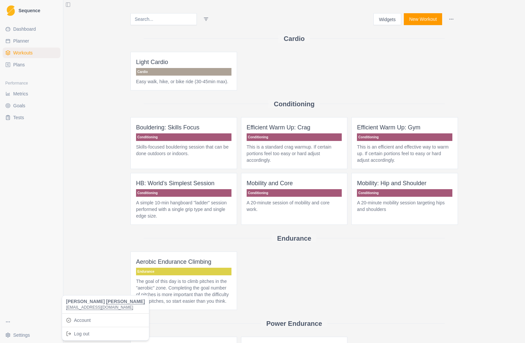
click at [458, 52] on html "Sequence Dashboard Planner Workouts Plans Performance Metrics Goals Tests Setti…" at bounding box center [262, 171] width 525 height 343
click at [431, 16] on button "New Workout" at bounding box center [423, 19] width 38 height 12
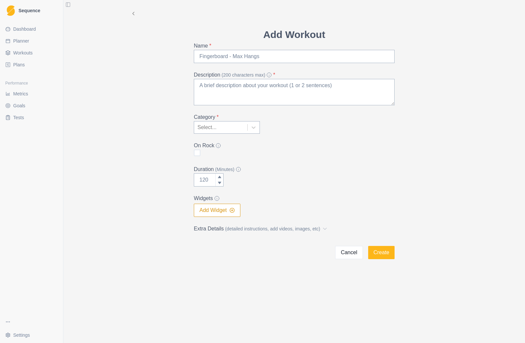
click at [28, 56] on link "Workouts" at bounding box center [32, 53] width 58 height 11
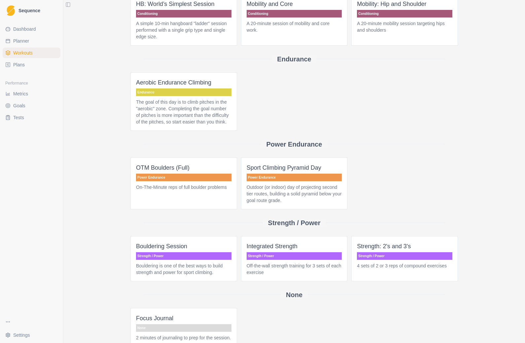
scroll to position [179, 0]
click at [305, 195] on span "Sport Climbing Pyramid Day Power Endurance Outdoor (or indoor) day of projectin…" at bounding box center [294, 184] width 107 height 52
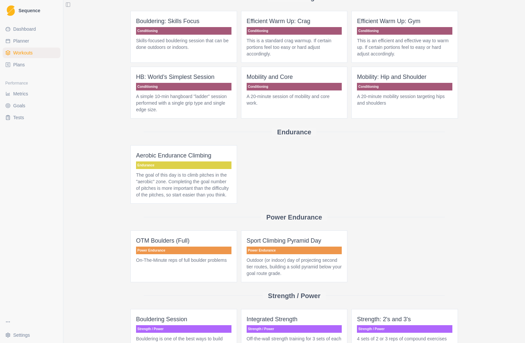
scroll to position [106, 0]
click at [310, 270] on p "Outdoor (or indoor) day of projecting second tier routes, building a solid pyra…" at bounding box center [294, 267] width 95 height 20
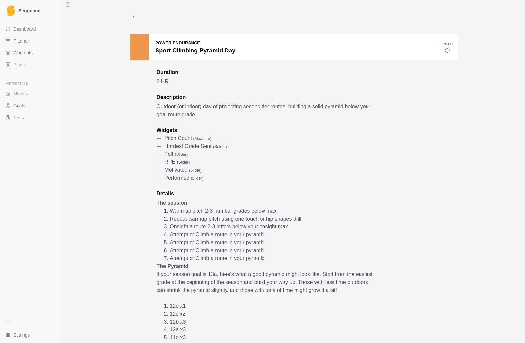
click at [22, 54] on span "Workouts" at bounding box center [22, 53] width 19 height 7
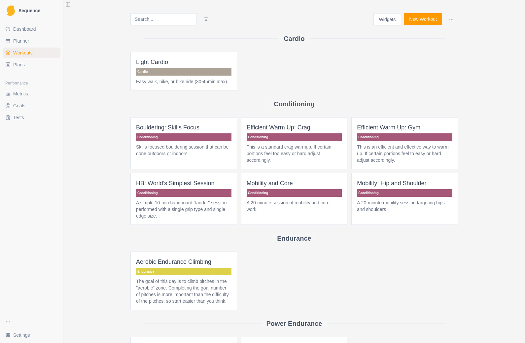
click at [420, 22] on button "New Workout" at bounding box center [423, 19] width 38 height 12
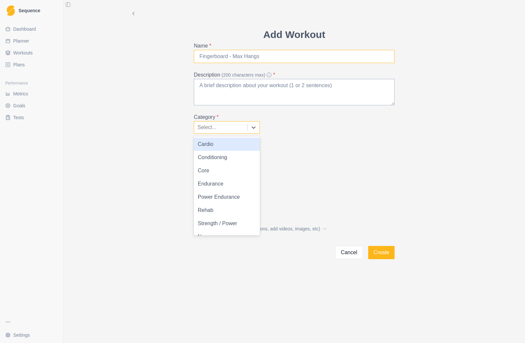
click at [207, 54] on input "Name *" at bounding box center [294, 56] width 201 height 13
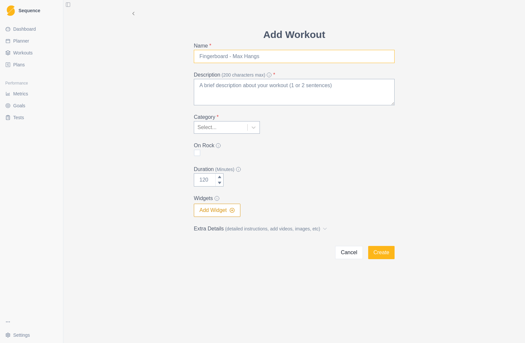
click at [270, 57] on input "Name *" at bounding box center [294, 56] width 201 height 13
type input "Sport climbing pyramid day"
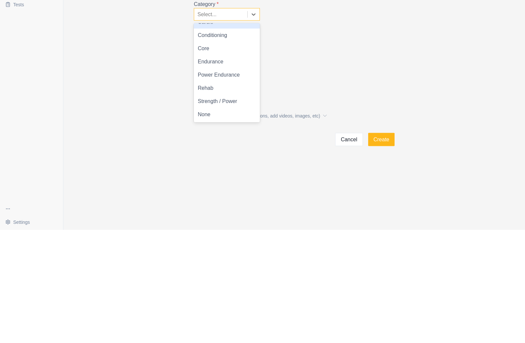
scroll to position [9, 0]
click at [218, 221] on div "None" at bounding box center [227, 227] width 66 height 13
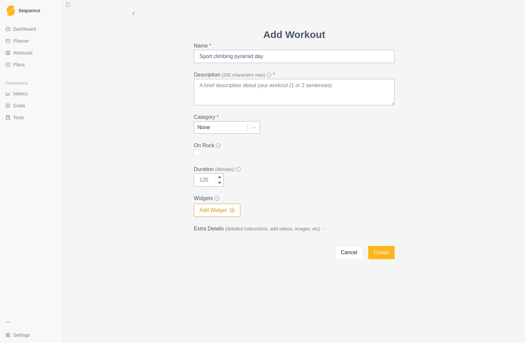
click at [201, 150] on div "On Rock" at bounding box center [294, 150] width 201 height 16
click at [223, 173] on span "(Minutes)" at bounding box center [224, 169] width 19 height 7
click at [223, 173] on input "Duration (Minutes)" at bounding box center [209, 179] width 30 height 13
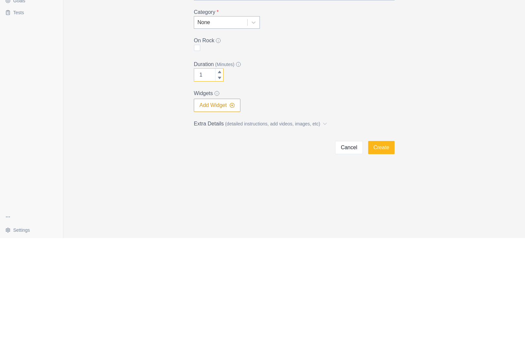
click at [220, 174] on div at bounding box center [219, 177] width 8 height 7
click at [221, 175] on icon at bounding box center [220, 177] width 4 height 4
click at [223, 180] on div at bounding box center [219, 183] width 8 height 7
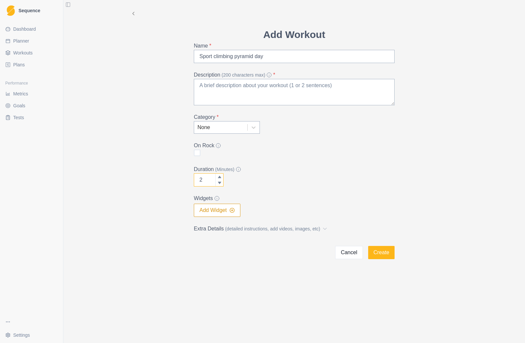
click at [222, 181] on div at bounding box center [219, 183] width 8 height 7
click at [223, 181] on div at bounding box center [219, 183] width 8 height 7
click at [220, 184] on icon at bounding box center [219, 183] width 3 height 2
click at [211, 177] on input "1" at bounding box center [209, 179] width 30 height 13
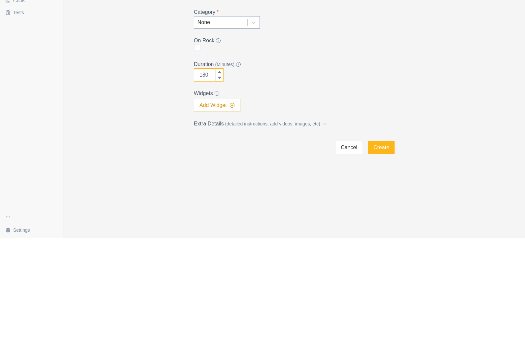
type input "180"
click at [218, 204] on button "Add Widget" at bounding box center [217, 210] width 47 height 13
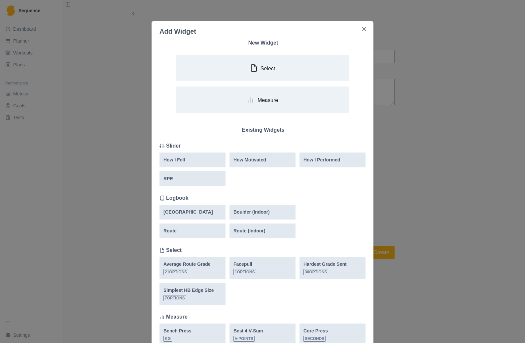
click at [277, 70] on button "Select" at bounding box center [262, 68] width 173 height 26
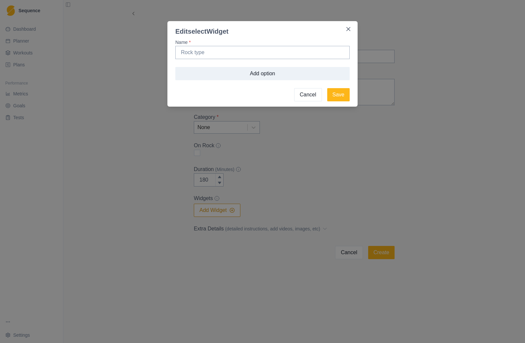
click at [348, 30] on icon "Close" at bounding box center [348, 29] width 4 height 4
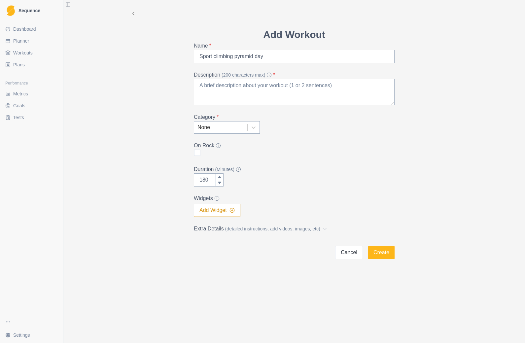
click at [220, 211] on button "Add Widget" at bounding box center [217, 210] width 47 height 13
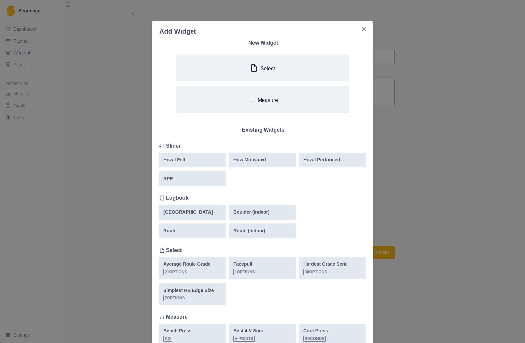
click at [306, 100] on button "Measure" at bounding box center [262, 100] width 173 height 26
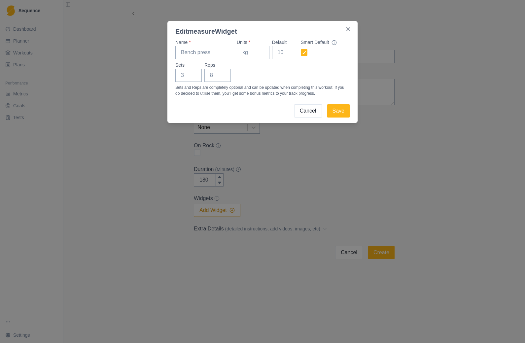
click at [350, 26] on button "Close" at bounding box center [348, 29] width 11 height 11
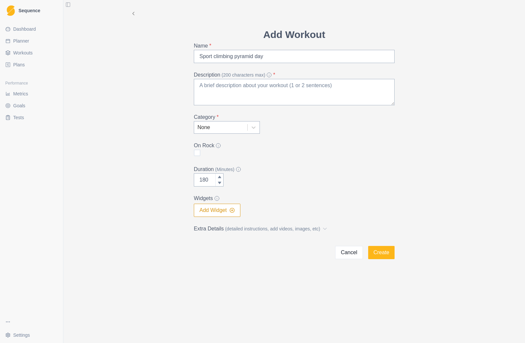
click at [233, 212] on icon "button" at bounding box center [231, 210] width 5 height 5
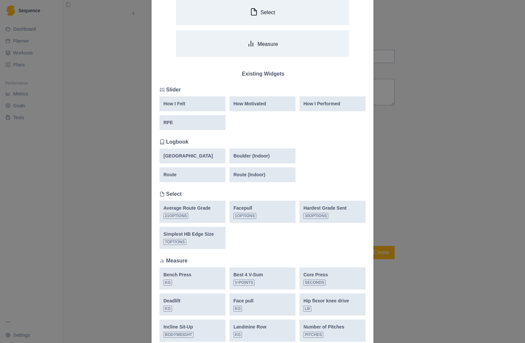
scroll to position [57, 0]
click at [198, 101] on div "How I Felt" at bounding box center [192, 102] width 58 height 7
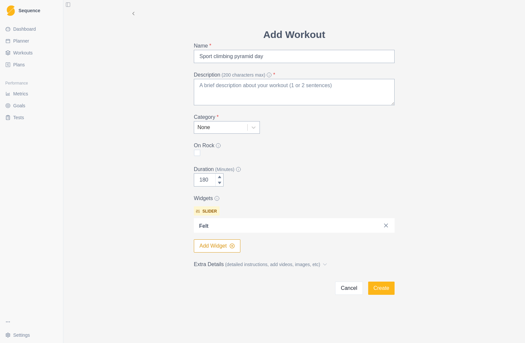
click at [221, 249] on button "Add Widget" at bounding box center [217, 245] width 47 height 13
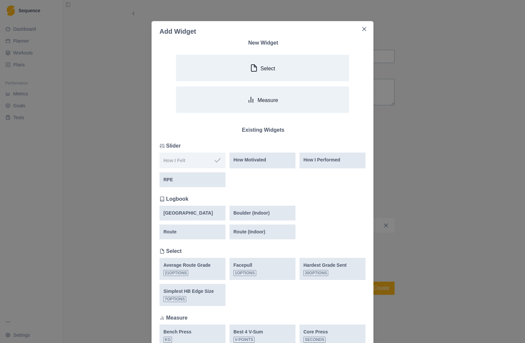
click at [270, 161] on div "How Motivated" at bounding box center [262, 160] width 58 height 7
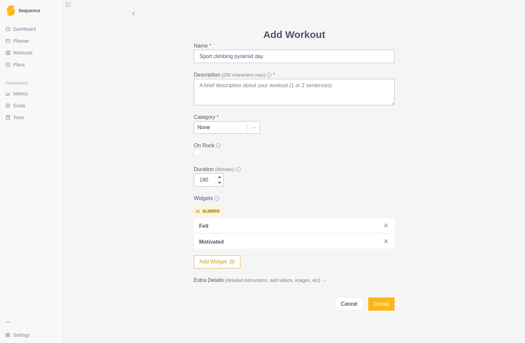
click at [228, 259] on button "Add Widget" at bounding box center [217, 261] width 47 height 13
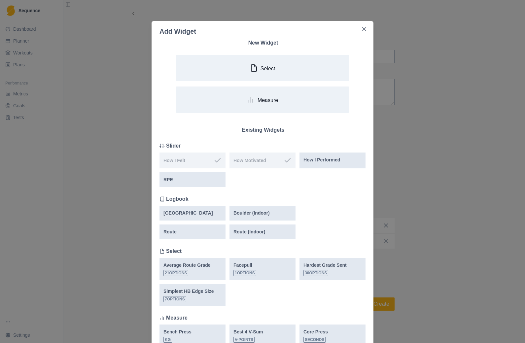
click at [334, 160] on p "How I Performed" at bounding box center [321, 160] width 37 height 7
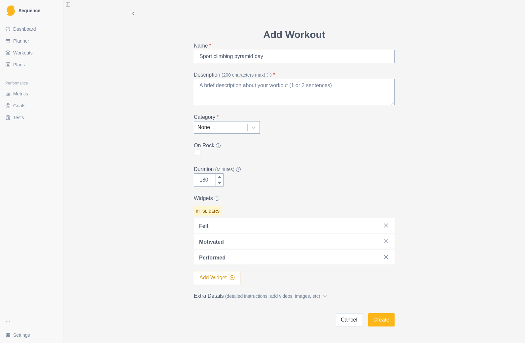
click at [234, 277] on icon "button" at bounding box center [231, 277] width 5 height 5
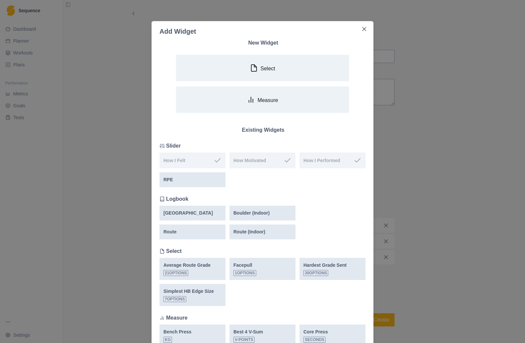
click at [205, 178] on div "RPE" at bounding box center [192, 179] width 58 height 7
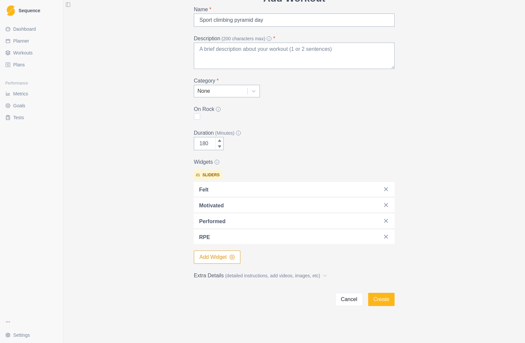
scroll to position [36, 0]
click at [224, 260] on button "Add Widget" at bounding box center [217, 257] width 47 height 13
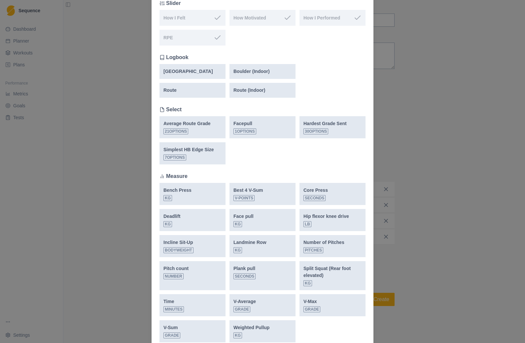
scroll to position [143, 0]
click at [332, 127] on div "Hardest Grade Sent 30 options" at bounding box center [324, 127] width 43 height 14
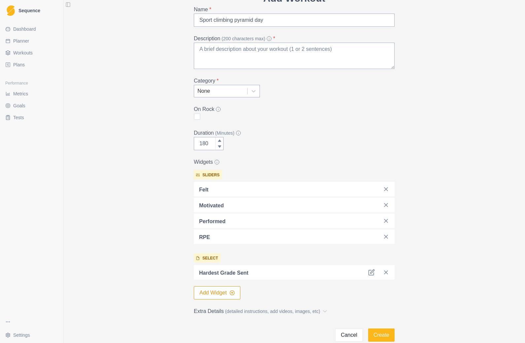
click at [319, 272] on div at bounding box center [308, 272] width 104 height 9
click at [223, 294] on button "Add Widget" at bounding box center [217, 292] width 47 height 13
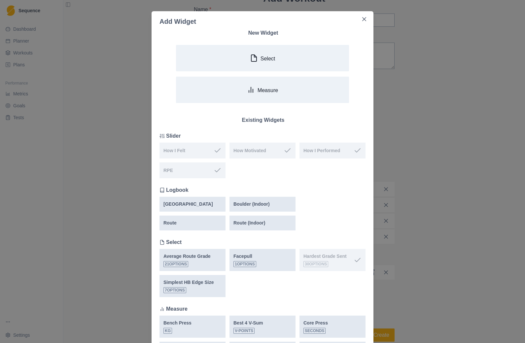
scroll to position [0, 0]
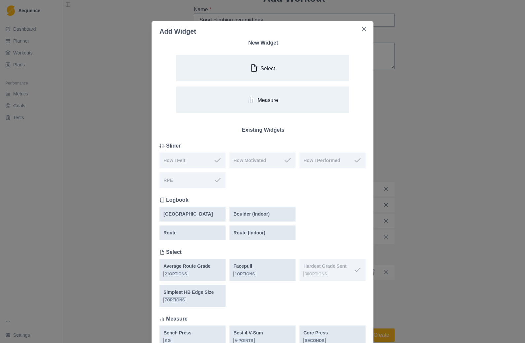
click at [282, 70] on button "Select" at bounding box center [262, 68] width 173 height 26
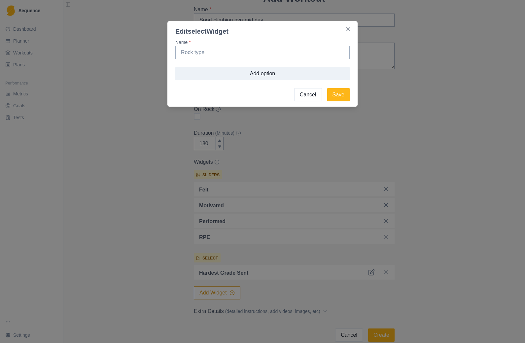
click at [351, 25] on button "Close" at bounding box center [348, 29] width 11 height 11
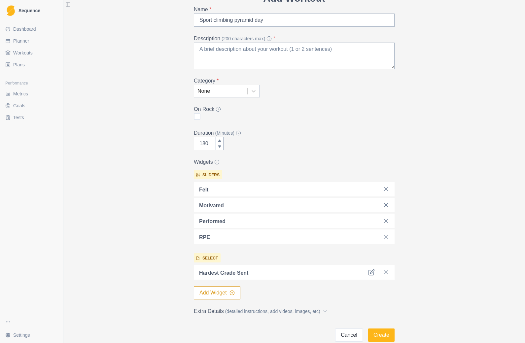
click at [386, 334] on button "Create" at bounding box center [381, 335] width 26 height 13
click at [457, 112] on div "Add Workout Name * Sport climbing pyramid day Description (200 characters max) …" at bounding box center [294, 153] width 338 height 378
click at [385, 336] on button "Create" at bounding box center [381, 335] width 26 height 13
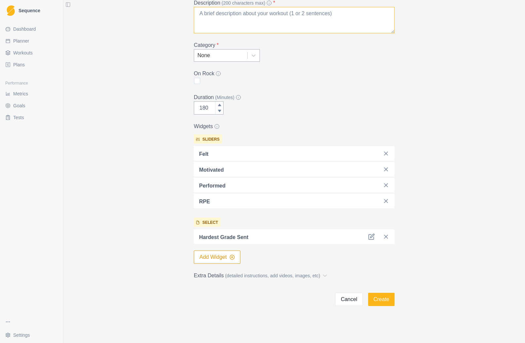
scroll to position [72, 0]
click at [395, 108] on div "Add Workout Name * Sport climbing pyramid day Description (200 characters max) …" at bounding box center [294, 130] width 211 height 351
click at [382, 300] on button "Create" at bounding box center [381, 299] width 26 height 13
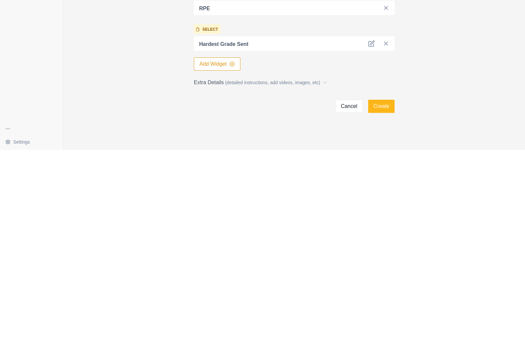
type textarea "Progress towards goal of 7a+"
click at [388, 293] on button "Create" at bounding box center [381, 299] width 26 height 13
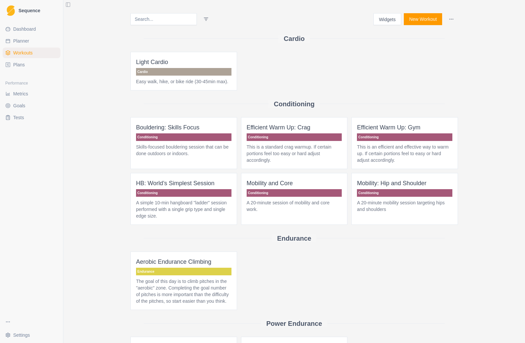
click at [22, 53] on span "Workouts" at bounding box center [22, 53] width 19 height 7
click at [32, 53] on span "Workouts" at bounding box center [22, 53] width 19 height 7
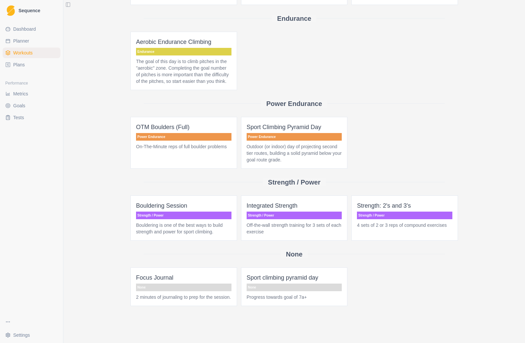
scroll to position [240, 0]
click at [304, 125] on span "Sport Climbing Pyramid Day Power Endurance Outdoor (or indoor) day of projectin…" at bounding box center [294, 143] width 107 height 52
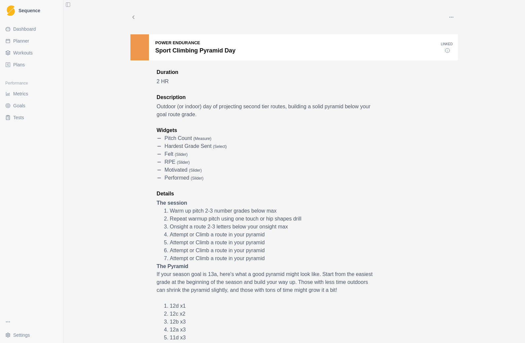
click at [19, 54] on span "Workouts" at bounding box center [22, 53] width 19 height 7
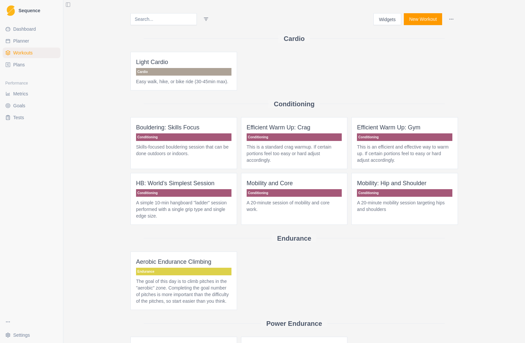
click at [19, 42] on span "Planner" at bounding box center [21, 41] width 16 height 7
select select "month"
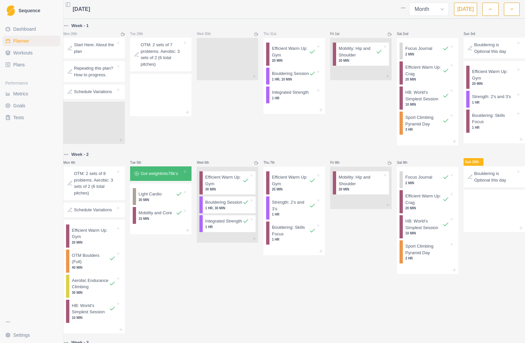
click at [15, 66] on span "Plans" at bounding box center [19, 64] width 12 height 7
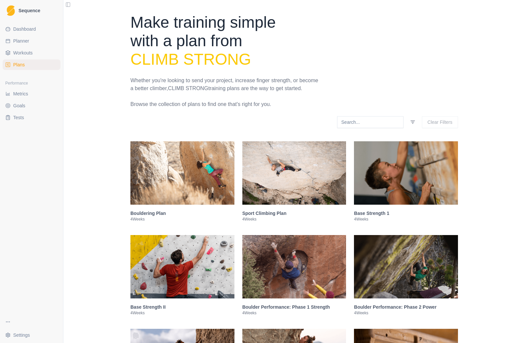
click at [16, 51] on span "Workouts" at bounding box center [22, 53] width 19 height 7
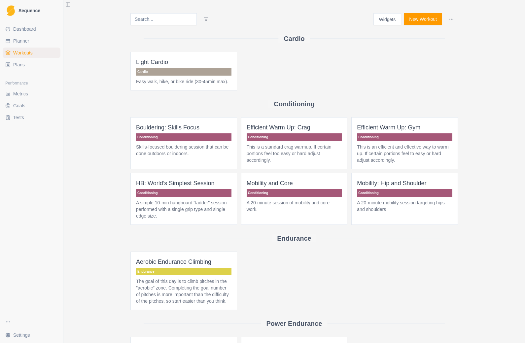
click at [19, 41] on span "Planner" at bounding box center [21, 41] width 16 height 7
select select "month"
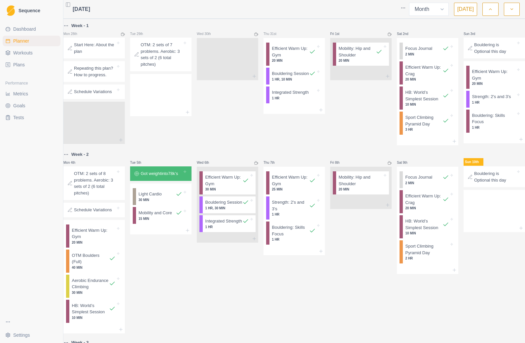
click at [21, 54] on span "Workouts" at bounding box center [22, 53] width 19 height 7
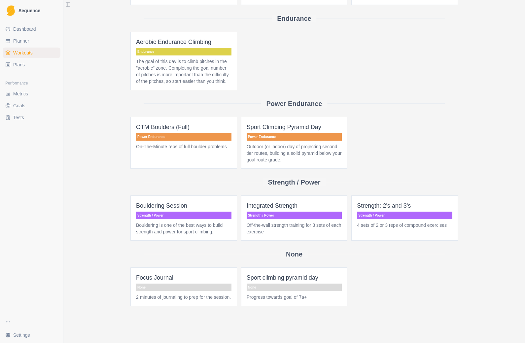
scroll to position [240, 0]
click at [297, 284] on p "None" at bounding box center [294, 288] width 95 height 8
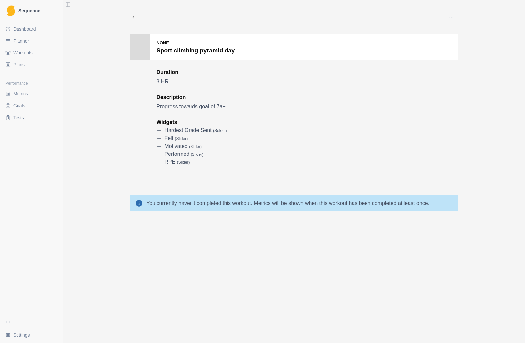
click at [455, 17] on button "button" at bounding box center [451, 17] width 13 height 13
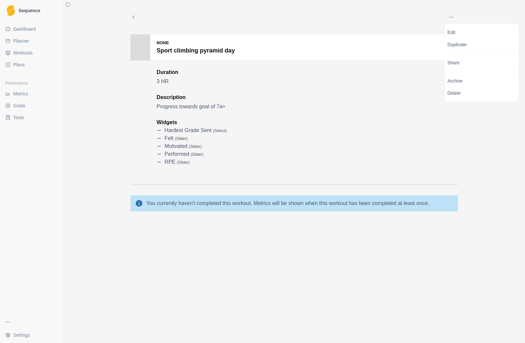
click at [271, 275] on div "Edit Duplicate Share Archive Delete None Sport climbing pyramid day Duration 3 …" at bounding box center [294, 171] width 462 height 343
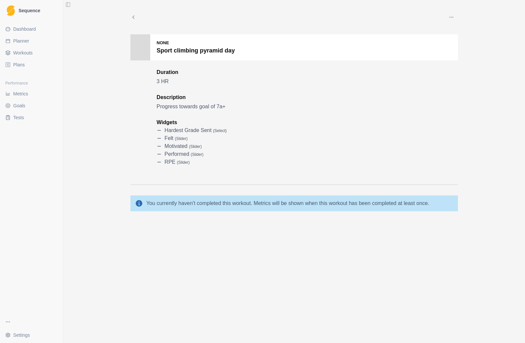
click at [16, 53] on span "Workouts" at bounding box center [22, 53] width 19 height 7
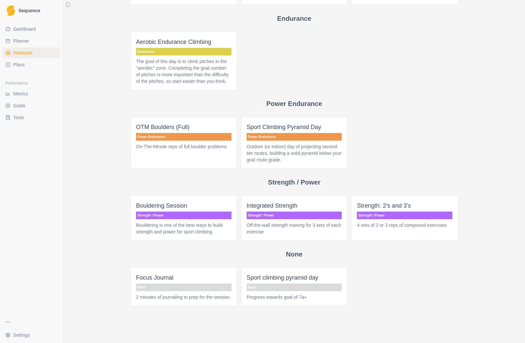
scroll to position [240, 0]
click at [320, 295] on span "Sport climbing pyramid day None Progress towards goal of 7a+" at bounding box center [294, 286] width 107 height 39
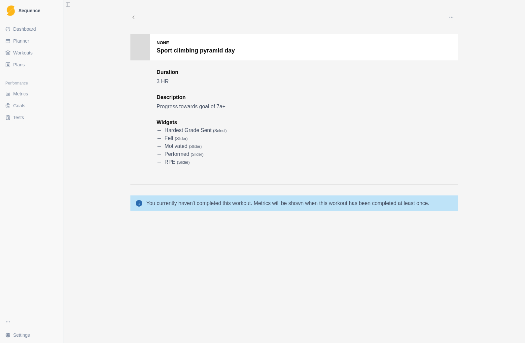
click at [454, 18] on button "button" at bounding box center [451, 17] width 13 height 13
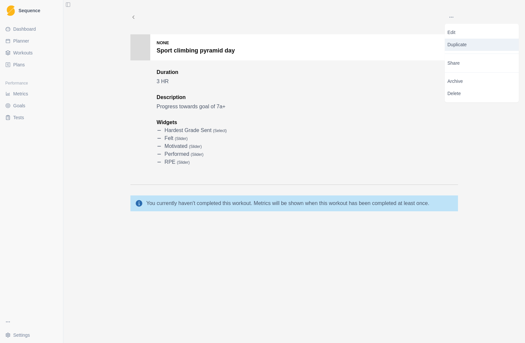
click at [471, 49] on p "Duplicate" at bounding box center [482, 45] width 74 height 12
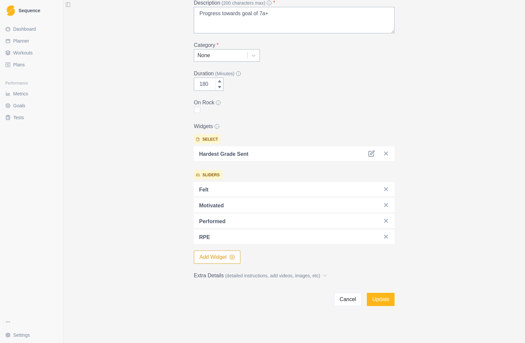
scroll to position [79, 0]
click at [383, 302] on button "Update" at bounding box center [381, 299] width 28 height 13
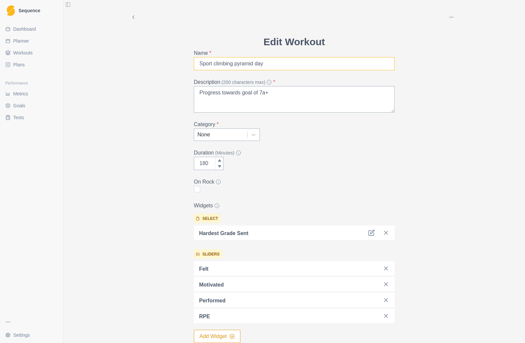
type input "Sport climbing pyramid day"
click at [479, 94] on div "Archive Delete Edit Workout Name * Sport climbing pyramid day Description (200 …" at bounding box center [294, 171] width 462 height 343
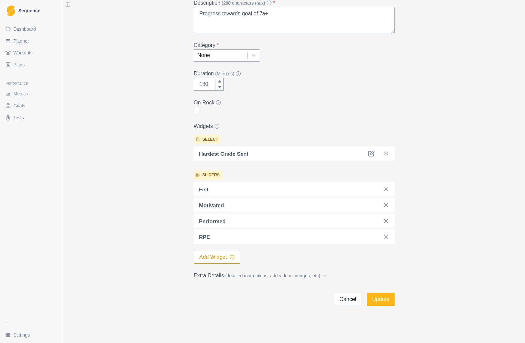
scroll to position [79, 0]
click at [352, 303] on button "Cancel" at bounding box center [348, 299] width 28 height 13
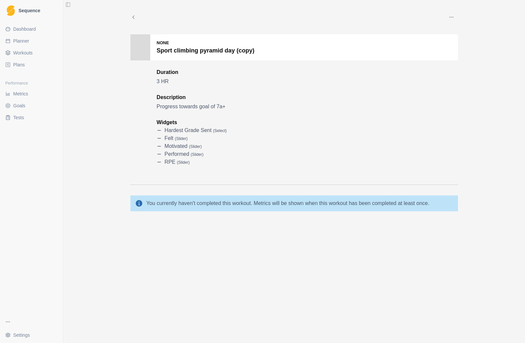
click at [350, 196] on div "You currently haven't completed this workout. Metrics will be shown when this w…" at bounding box center [294, 203] width 328 height 16
click at [458, 19] on button "button" at bounding box center [451, 17] width 13 height 13
click at [377, 118] on div "Duration 3 HR Description Progress towards goal of 7a+ Widgets Hardest Grade Se…" at bounding box center [267, 117] width 221 height 98
click at [19, 42] on span "Planner" at bounding box center [21, 41] width 16 height 7
select select "month"
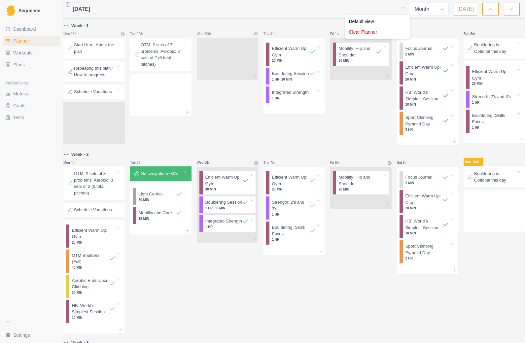
click at [385, 9] on html "Sequence Dashboard Planner Workouts Plans Performance Metrics Goals Tests Setti…" at bounding box center [262, 171] width 525 height 343
click at [493, 7] on button "button" at bounding box center [490, 9] width 16 height 13
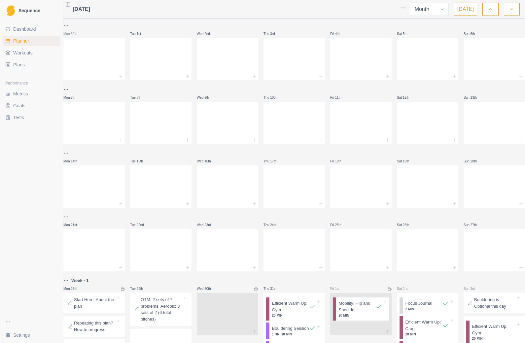
click at [468, 9] on button "[DATE]" at bounding box center [465, 9] width 23 height 13
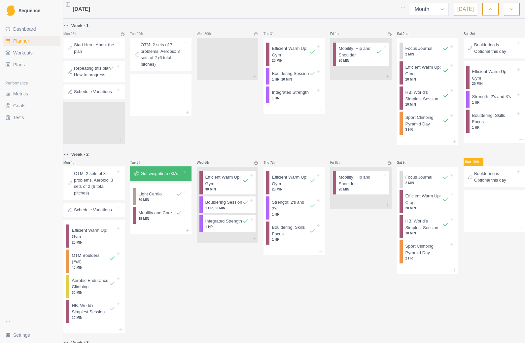
click at [68, 3] on button "Toggle Sidebar" at bounding box center [67, 4] width 9 height 9
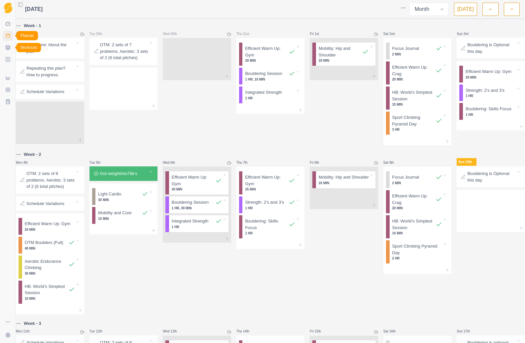
click at [6, 48] on polyline at bounding box center [8, 48] width 4 height 1
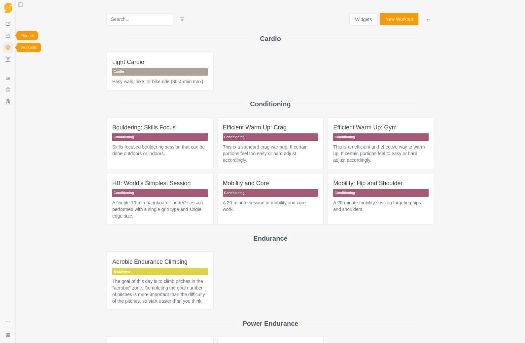
click at [19, 8] on button "Toggle Sidebar" at bounding box center [20, 4] width 9 height 9
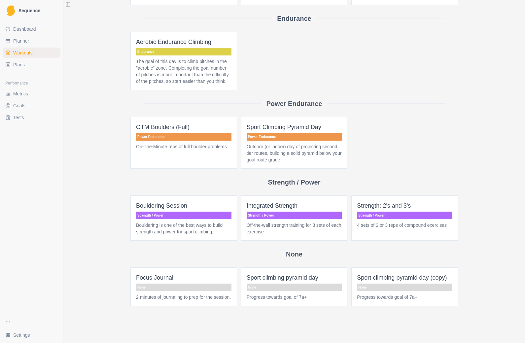
scroll to position [240, 0]
click at [411, 294] on p "Progress towards goal of 7a+" at bounding box center [404, 297] width 95 height 7
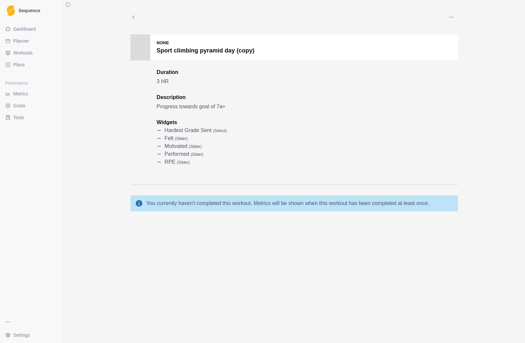
click at [457, 19] on button "button" at bounding box center [451, 17] width 13 height 13
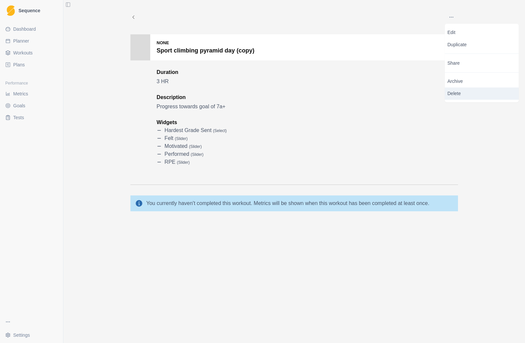
click at [469, 97] on p "Delete" at bounding box center [482, 94] width 74 height 12
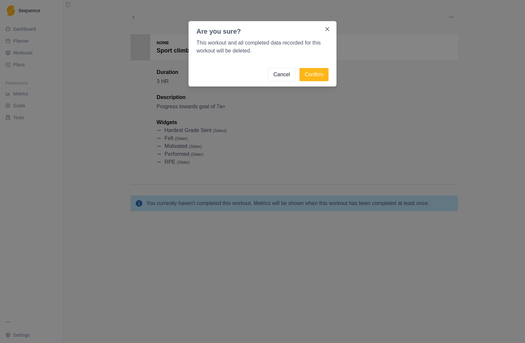
click at [319, 73] on button "Confirm" at bounding box center [314, 74] width 29 height 13
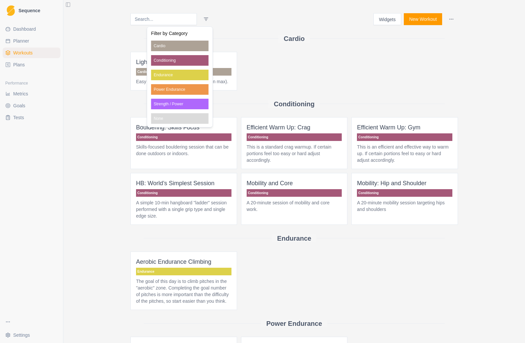
click at [333, 69] on html "Sequence Dashboard Planner Workouts Plans Performance Metrics Goals Tests Setti…" at bounding box center [262, 171] width 525 height 343
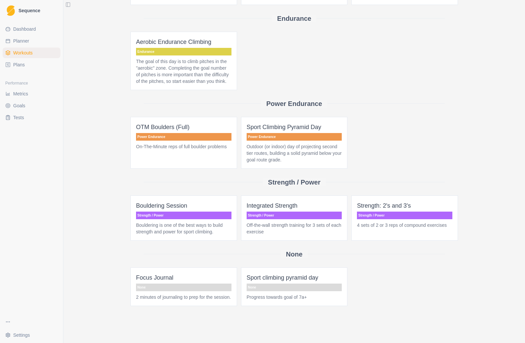
scroll to position [240, 0]
click at [289, 294] on p "Progress towards goal of 7a+" at bounding box center [294, 297] width 95 height 7
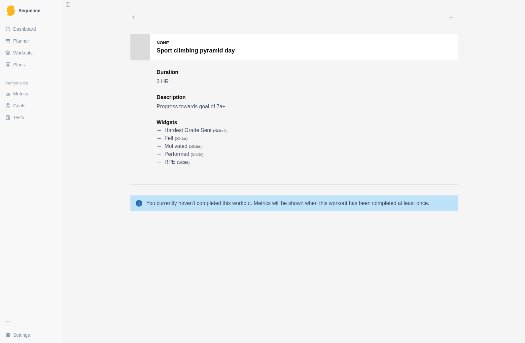
click at [145, 53] on div at bounding box center [140, 47] width 20 height 26
click at [146, 54] on div at bounding box center [140, 47] width 20 height 26
click at [134, 14] on icon at bounding box center [133, 17] width 6 height 6
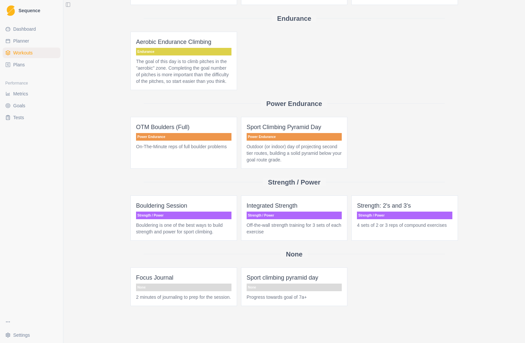
scroll to position [240, 0]
click at [311, 294] on p "Progress towards goal of 7a+" at bounding box center [294, 297] width 95 height 7
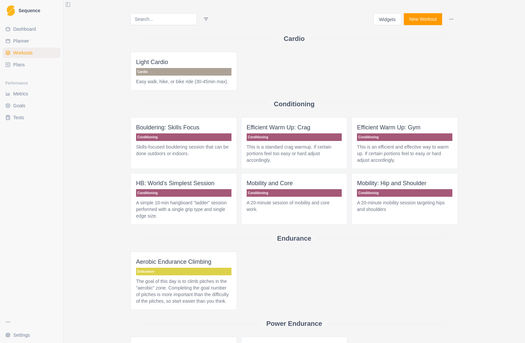
click at [16, 41] on span "Planner" at bounding box center [21, 41] width 16 height 7
select select "month"
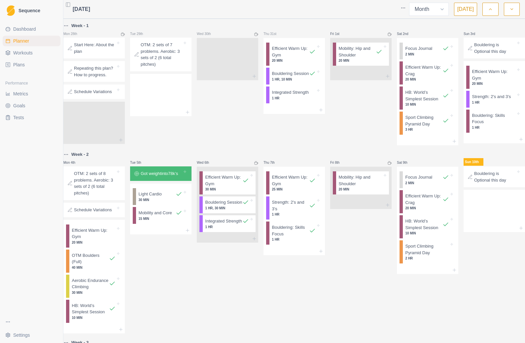
click at [18, 50] on span "Workouts" at bounding box center [22, 53] width 19 height 7
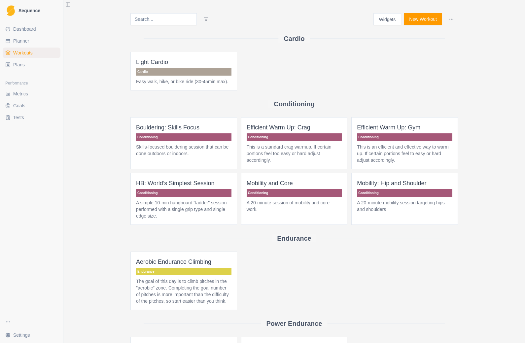
select select "month"
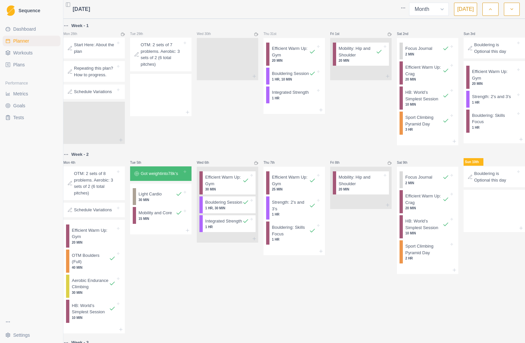
click at [21, 53] on span "Workouts" at bounding box center [22, 53] width 19 height 7
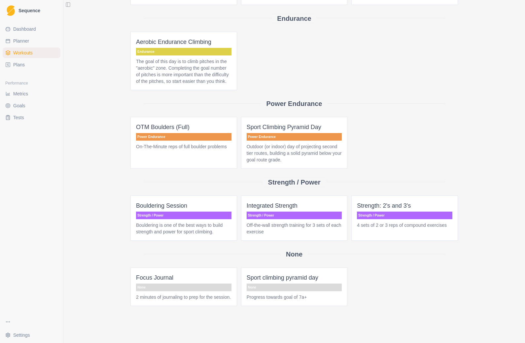
scroll to position [240, 0]
click at [311, 294] on p "Progress towards goal of 7a+" at bounding box center [294, 297] width 95 height 7
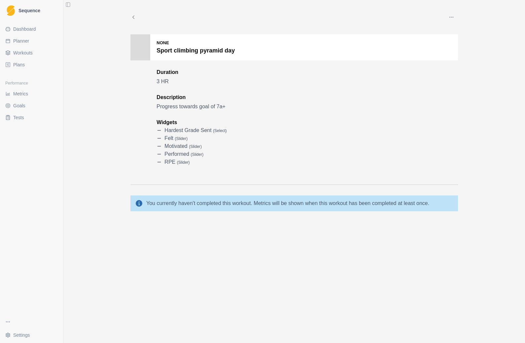
click at [453, 16] on icon "button" at bounding box center [451, 17] width 5 height 5
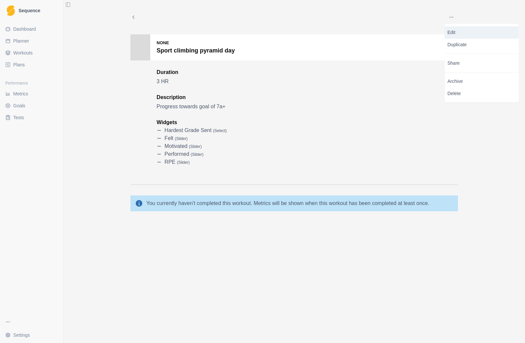
click at [476, 33] on p "Edit" at bounding box center [481, 32] width 69 height 7
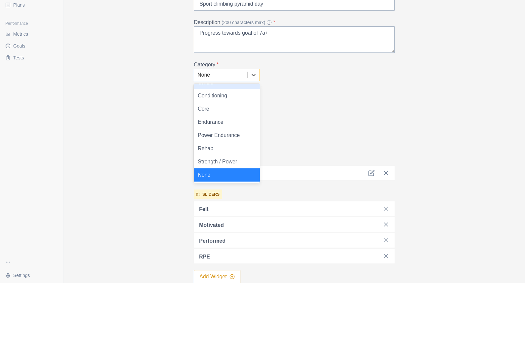
scroll to position [9, 0]
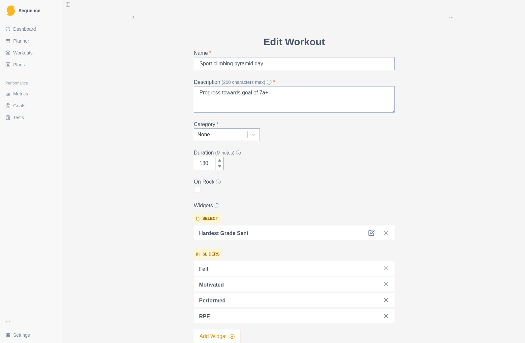
click at [350, 181] on div "On Rock" at bounding box center [294, 186] width 201 height 16
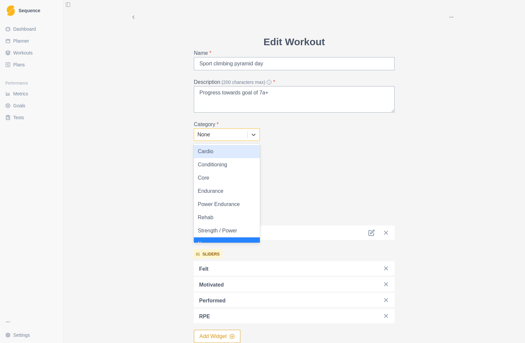
click at [227, 230] on div "Strength / Power" at bounding box center [227, 230] width 66 height 13
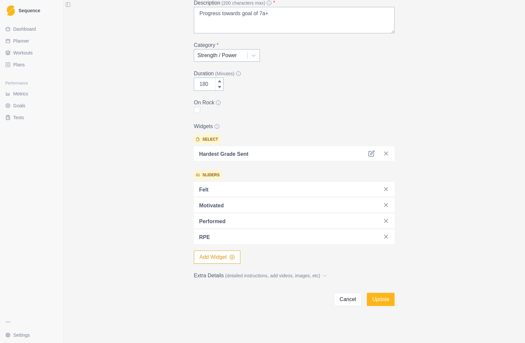
scroll to position [79, 0]
click at [386, 303] on button "Update" at bounding box center [381, 299] width 28 height 13
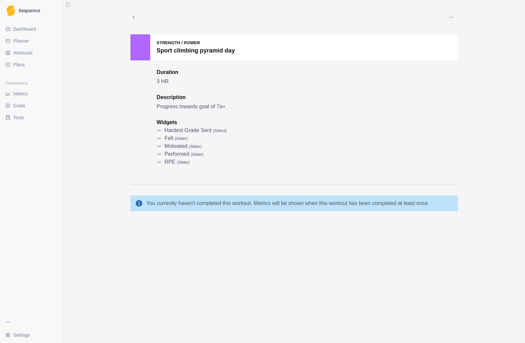
click at [454, 18] on button "button" at bounding box center [451, 17] width 13 height 13
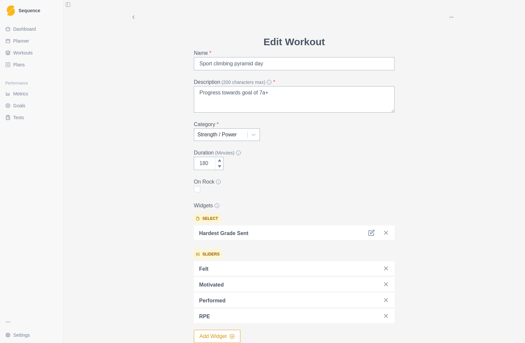
click at [33, 52] on span "Workouts" at bounding box center [22, 53] width 19 height 7
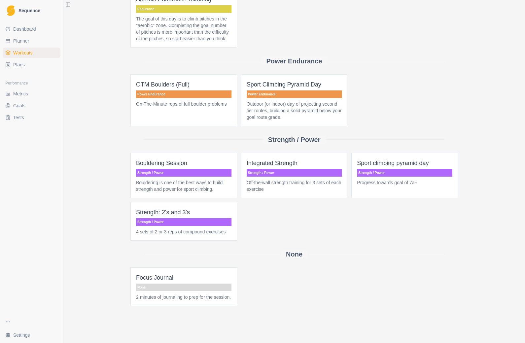
scroll to position [282, 0]
click at [409, 169] on p "Strength / Power" at bounding box center [404, 173] width 95 height 8
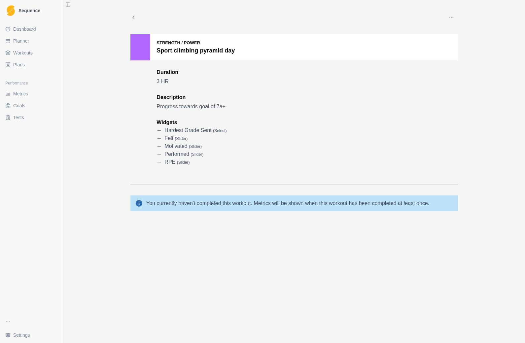
click at [24, 52] on span "Workouts" at bounding box center [22, 53] width 19 height 7
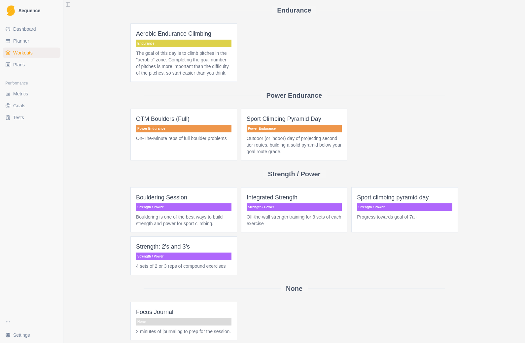
scroll to position [228, 0]
click at [415, 225] on span "Sport climbing pyramid day Strength / Power Progress towards goal of 7a+" at bounding box center [404, 209] width 107 height 45
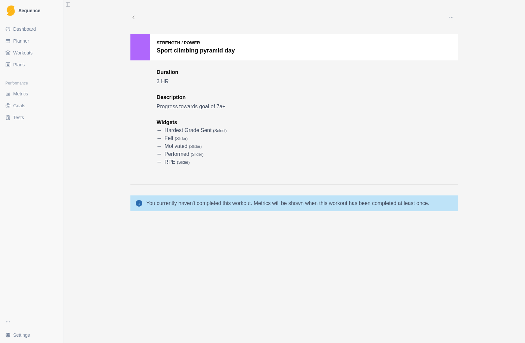
click at [455, 16] on button "button" at bounding box center [451, 17] width 13 height 13
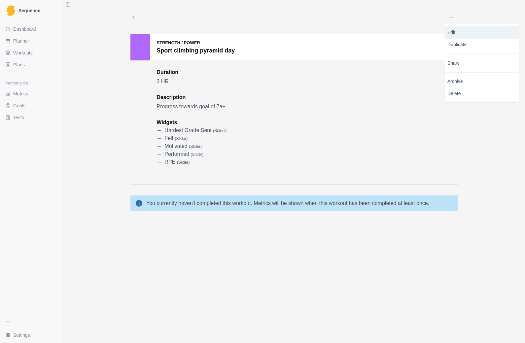
click at [471, 35] on p "Edit" at bounding box center [481, 32] width 69 height 7
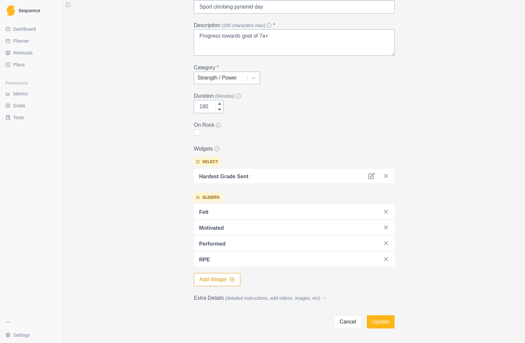
scroll to position [57, 0]
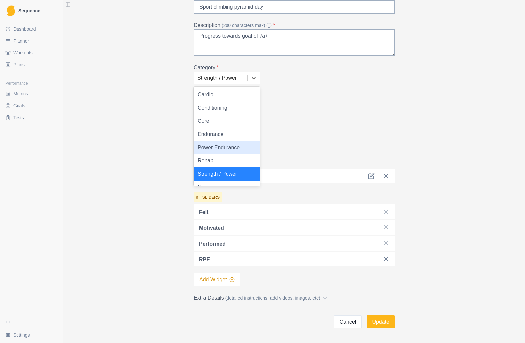
click at [236, 145] on div "Power Endurance" at bounding box center [227, 147] width 66 height 13
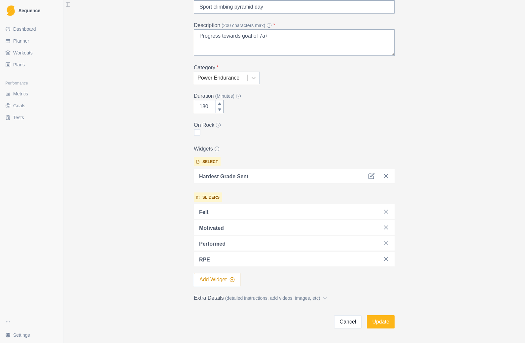
click at [385, 327] on button "Update" at bounding box center [381, 321] width 28 height 13
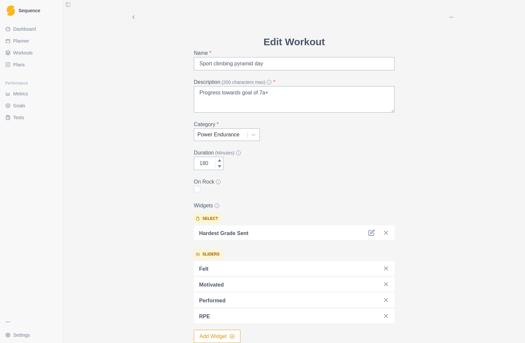
click at [24, 52] on span "Workouts" at bounding box center [22, 53] width 19 height 7
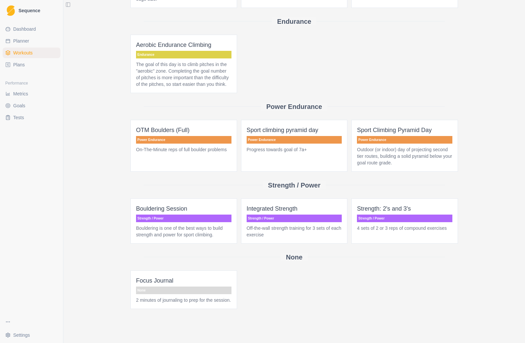
scroll to position [220, 0]
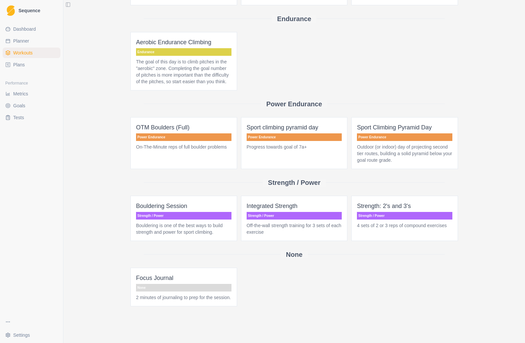
click at [312, 165] on span "Sport climbing pyramid day Power Endurance Progress towards goal of 7a+" at bounding box center [294, 143] width 107 height 52
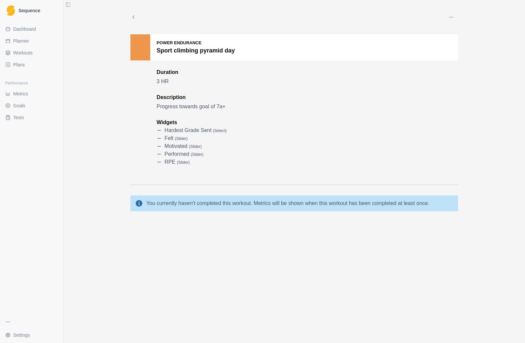
click at [312, 165] on div "RPE ( slider )" at bounding box center [267, 162] width 221 height 8
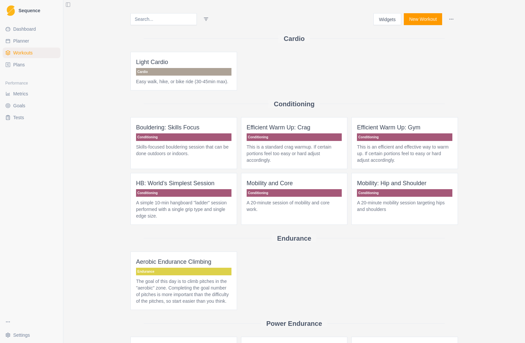
click at [19, 40] on span "Planner" at bounding box center [21, 41] width 16 height 7
select select "month"
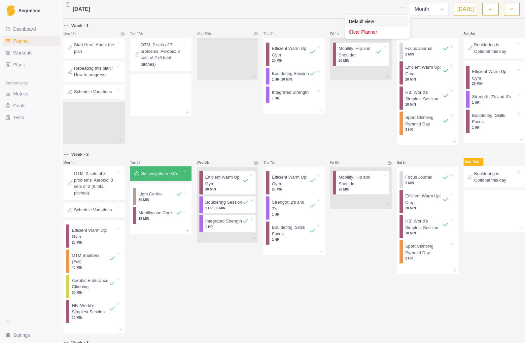
click at [368, 22] on div "Default view" at bounding box center [377, 21] width 63 height 11
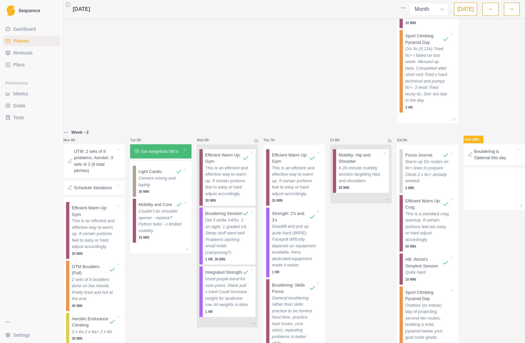
scroll to position [201, 0]
click at [407, 143] on p "Sat 9th" at bounding box center [407, 140] width 20 height 5
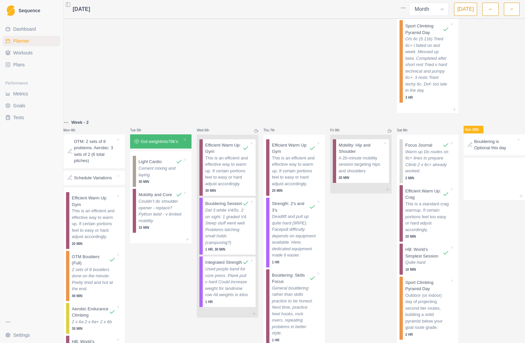
scroll to position [211, 0]
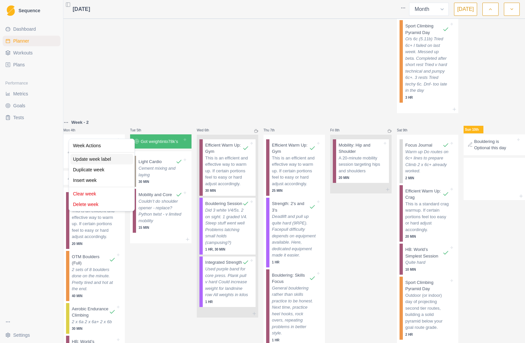
click at [112, 160] on div "Update week label" at bounding box center [101, 159] width 63 height 11
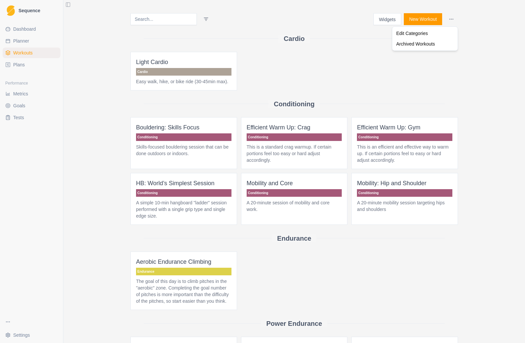
click at [497, 29] on html "Sequence Dashboard Planner Workouts Plans Performance Metrics Goals Tests Setti…" at bounding box center [262, 171] width 525 height 343
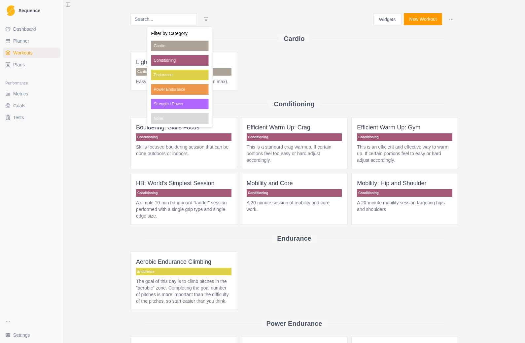
click at [251, 15] on html "Sequence Dashboard Planner Workouts Plans Performance Metrics Goals Tests Setti…" at bounding box center [262, 171] width 525 height 343
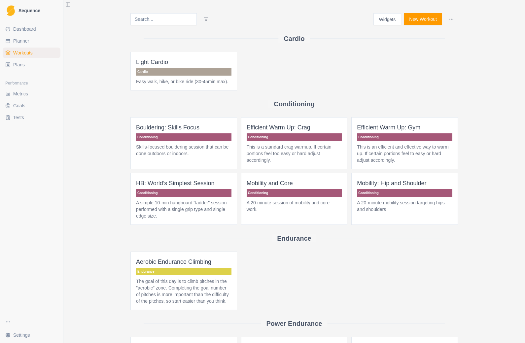
click at [20, 31] on span "Dashboard" at bounding box center [24, 29] width 23 height 7
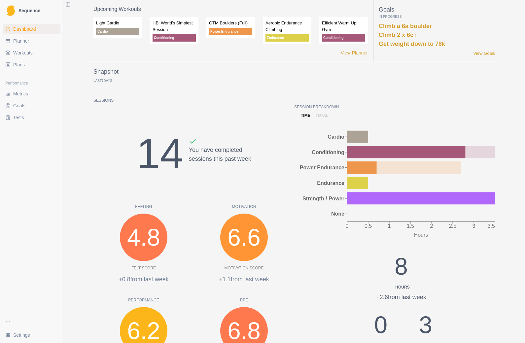
click at [488, 55] on link "View Goals" at bounding box center [484, 53] width 22 height 7
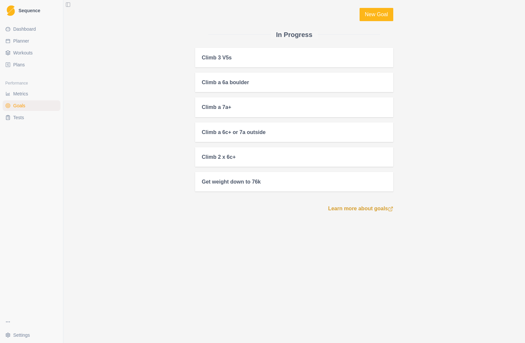
click at [27, 41] on span "Planner" at bounding box center [21, 41] width 16 height 7
select select "month"
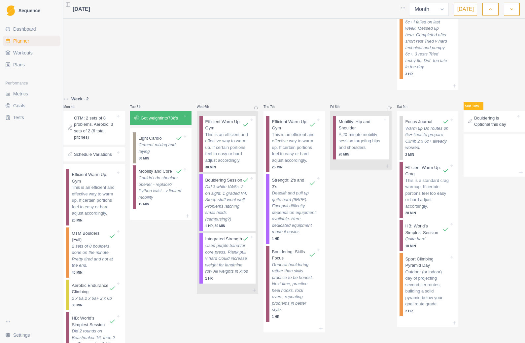
scroll to position [235, 0]
click at [418, 111] on div "Sat 9th" at bounding box center [427, 107] width 61 height 8
click at [409, 111] on div "Sat 9th" at bounding box center [427, 107] width 61 height 8
click at [469, 252] on div "Sun 10th Bouldering is Optional this day" at bounding box center [494, 237] width 61 height 285
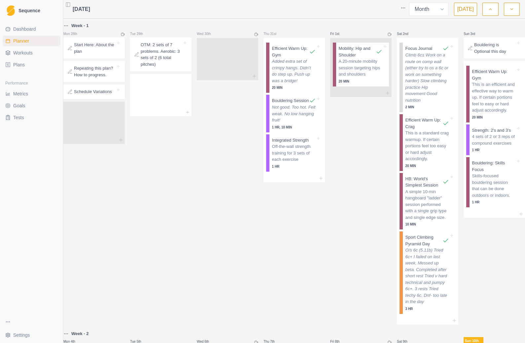
scroll to position [0, 0]
click at [410, 7] on select "Week Month" at bounding box center [429, 9] width 40 height 13
click at [385, 24] on div "Compact view" at bounding box center [377, 21] width 63 height 11
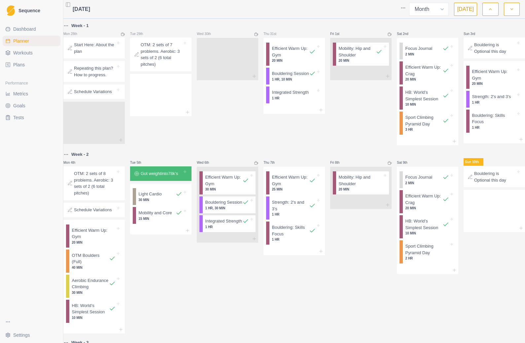
click at [444, 166] on div "Sat 9th" at bounding box center [427, 163] width 61 height 8
click at [428, 179] on div "Focus Journal 2 MIN Efficient Warm Up: Crag 20 MIN HB: World’s Simplest Session…" at bounding box center [427, 216] width 61 height 99
click at [512, 166] on div "Sun 10th" at bounding box center [494, 163] width 61 height 8
click at [515, 179] on div "Bouldering is Optional this day" at bounding box center [494, 176] width 61 height 21
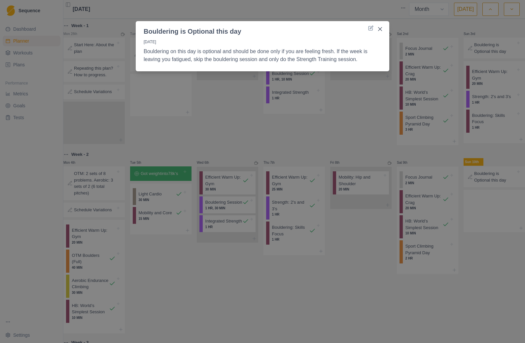
click at [382, 31] on icon "Close" at bounding box center [380, 29] width 4 height 4
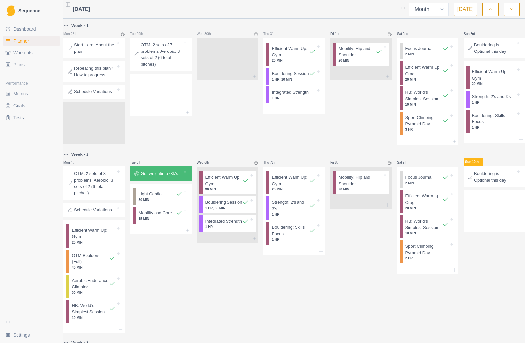
click at [452, 273] on icon at bounding box center [454, 269] width 5 height 5
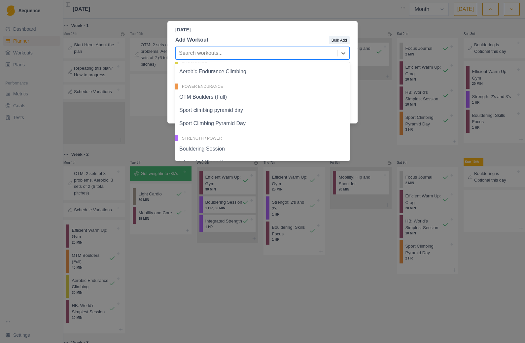
scroll to position [125, 0]
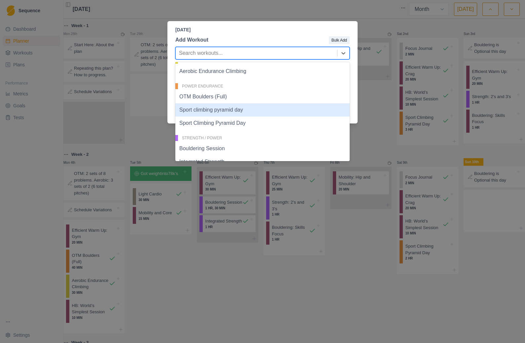
click at [237, 113] on div "Sport climbing pyramid day" at bounding box center [262, 109] width 174 height 13
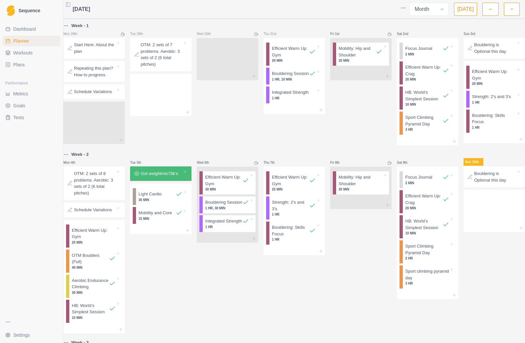
click at [425, 281] on p "Sport climbing pyramid day" at bounding box center [427, 274] width 44 height 13
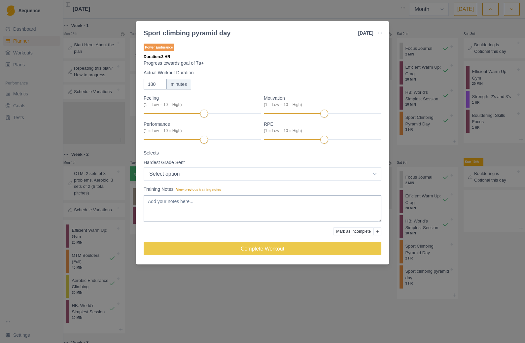
click at [376, 173] on select "Select option 5.4 5.5 5.6 5.7 5.8 5.9 5.10a 5.10b 5.10c 5.10d 5.11a 5.11b 5.11c…" at bounding box center [263, 173] width 238 height 13
click at [490, 282] on div "Sport climbing pyramid day [DATE] Link To Goal View Workout Metrics Edit Origin…" at bounding box center [262, 171] width 525 height 343
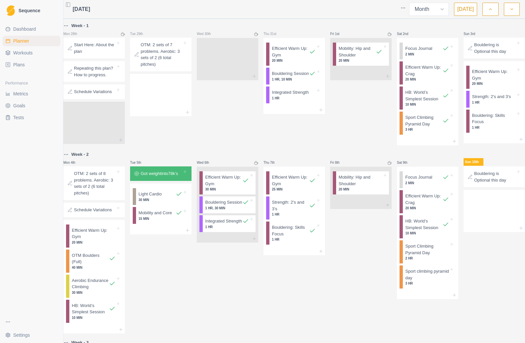
click at [430, 281] on p "Sport climbing pyramid day" at bounding box center [427, 274] width 44 height 13
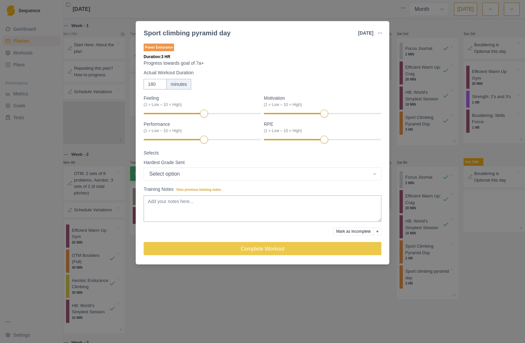
click at [383, 31] on button "button" at bounding box center [379, 32] width 13 height 13
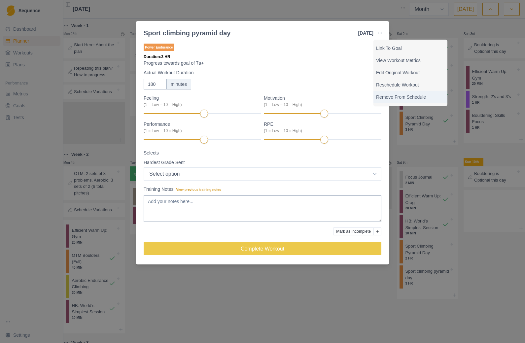
click at [413, 98] on p "Remove From Schedule" at bounding box center [410, 97] width 69 height 7
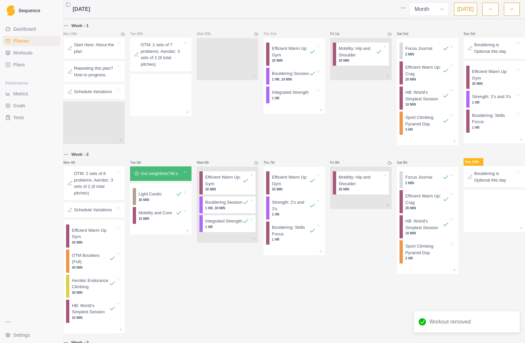
click at [428, 123] on p "Sport Climbing Pyramid Day" at bounding box center [423, 120] width 37 height 13
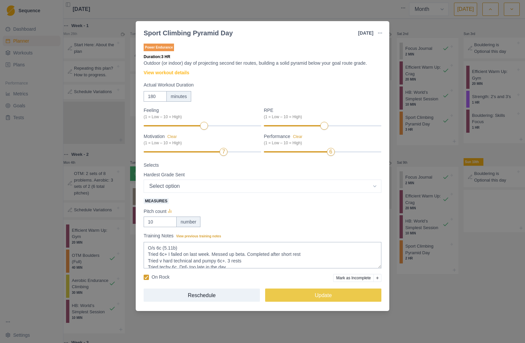
click at [374, 186] on select "Select option 5.4 5.5 5.6 5.7 5.8 5.9 5.10a 5.10b 5.10c 5.10d 5.11a 5.11b 5.11c…" at bounding box center [263, 186] width 238 height 13
select select "12"
click at [329, 298] on button "Update" at bounding box center [323, 295] width 116 height 13
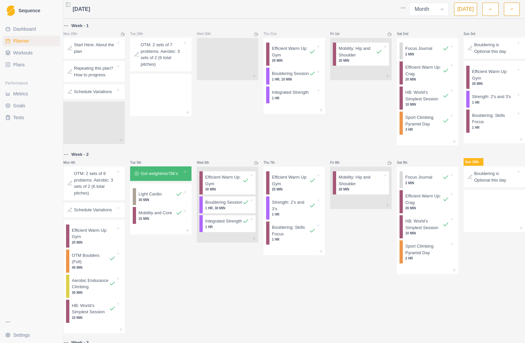
click at [441, 274] on div at bounding box center [427, 270] width 61 height 8
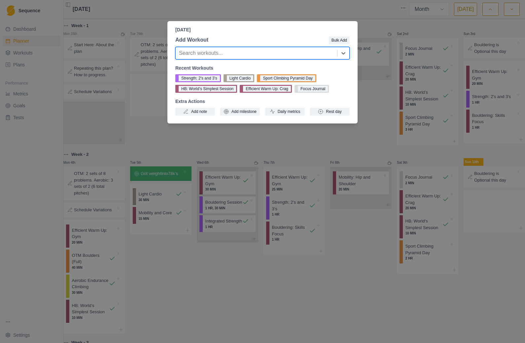
click at [243, 114] on button "Add milestone" at bounding box center [240, 112] width 40 height 8
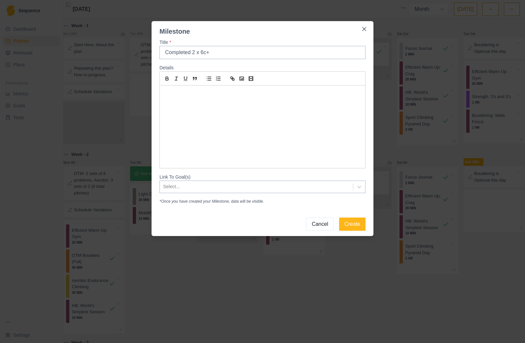
type input "Completed 2 x 6c+"
click at [181, 97] on div at bounding box center [262, 127] width 205 height 83
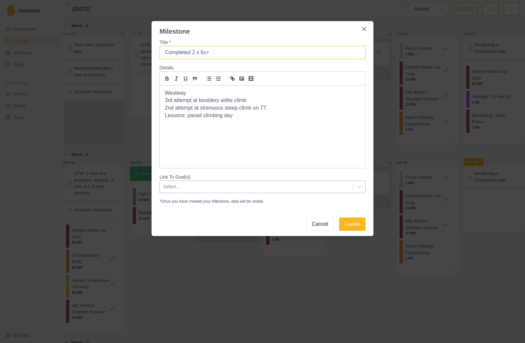
click at [230, 55] on input "Completed 2 x 6c+" at bounding box center [262, 52] width 206 height 13
type input "Completed 2 x 6c+ (5.11c)"
click at [248, 118] on p "Lessons: paced climbing day" at bounding box center [262, 116] width 195 height 8
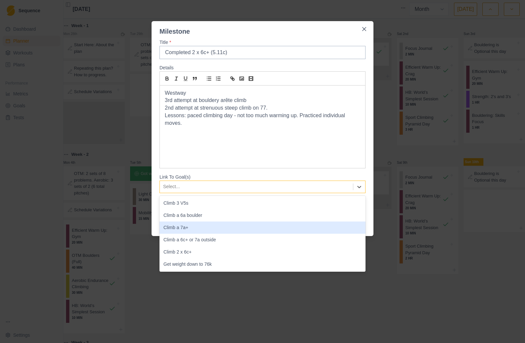
click at [184, 230] on div "Climb a 7a+" at bounding box center [262, 228] width 206 height 12
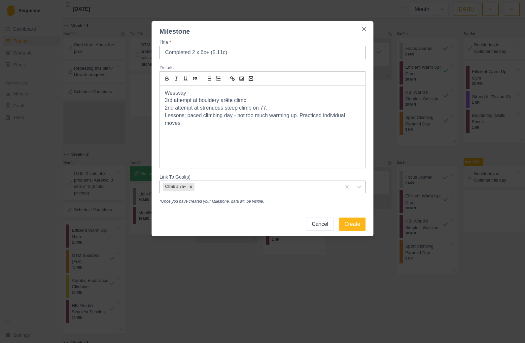
click at [356, 223] on button "Create" at bounding box center [352, 224] width 26 height 13
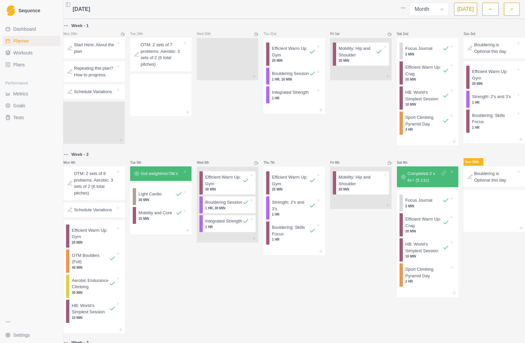
click at [428, 279] on p "Sport Climbing Pyramid Day" at bounding box center [427, 272] width 44 height 13
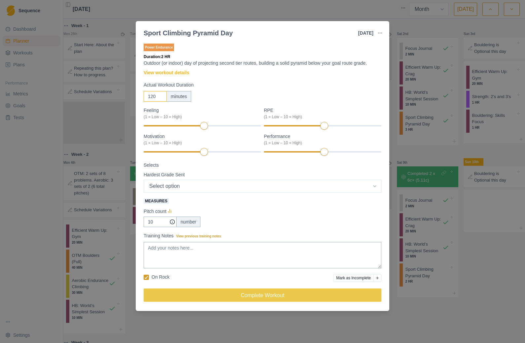
click at [159, 97] on input "120" at bounding box center [155, 96] width 23 height 11
type input "180"
click at [378, 187] on select "Select option 5.4 5.5 5.6 5.7 5.8 5.9 5.10a 5.10b 5.10c 5.10d 5.11a 5.11b 5.11c…" at bounding box center [263, 186] width 238 height 13
select select "13"
click at [161, 224] on input "10" at bounding box center [160, 222] width 33 height 11
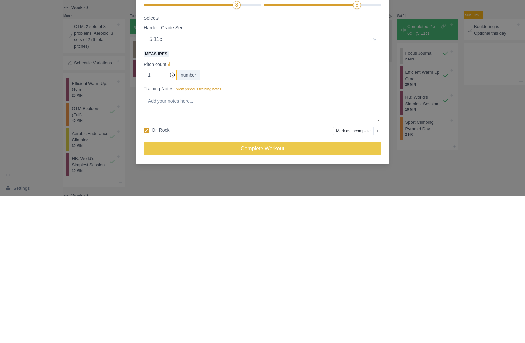
type input "11"
click at [146, 275] on span at bounding box center [146, 277] width 5 height 5
click at [144, 277] on input "On Rock" at bounding box center [143, 277] width 0 height 0
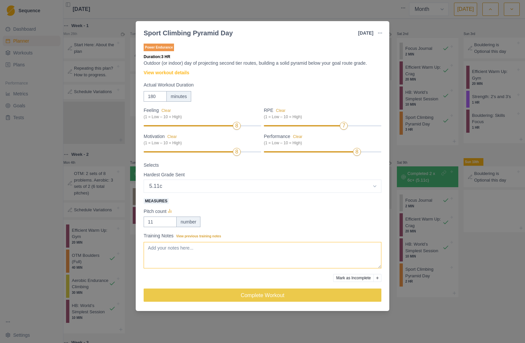
click at [160, 249] on textarea "Training Notes View previous training notes" at bounding box center [263, 255] width 238 height 26
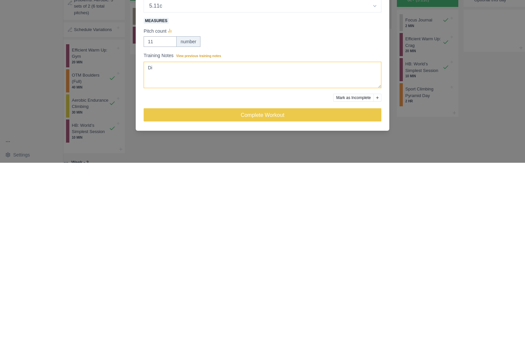
type textarea "D"
type textarea "Reasonable warm up - not too much and didn’t waste resources on ‘just below’ ta…"
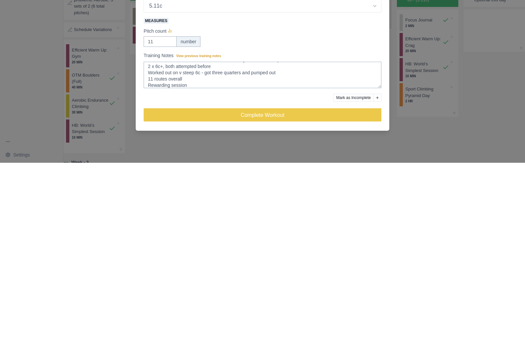
click at [294, 289] on button "Complete Workout" at bounding box center [263, 295] width 238 height 13
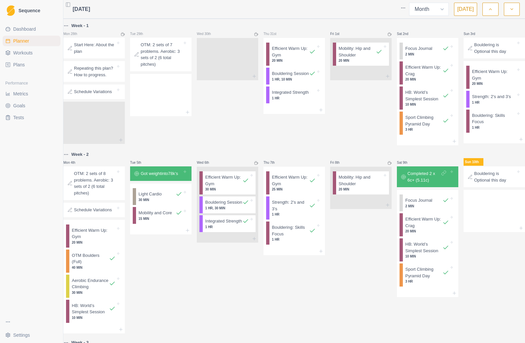
click at [367, 187] on p "Mobility: Hip and Shoulder" at bounding box center [361, 180] width 44 height 13
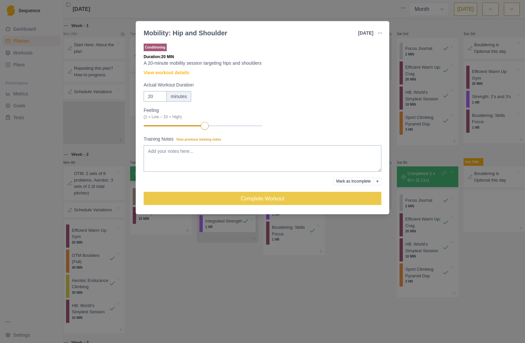
click at [181, 73] on link "View workout details" at bounding box center [167, 72] width 46 height 7
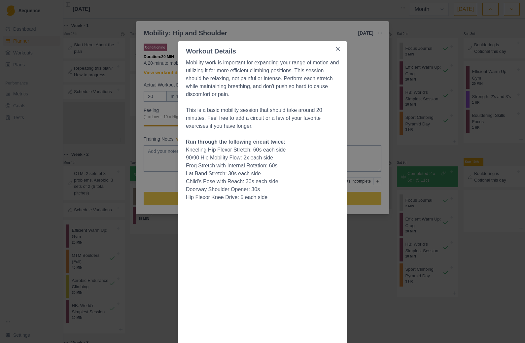
click at [340, 47] on button "Close" at bounding box center [338, 49] width 11 height 11
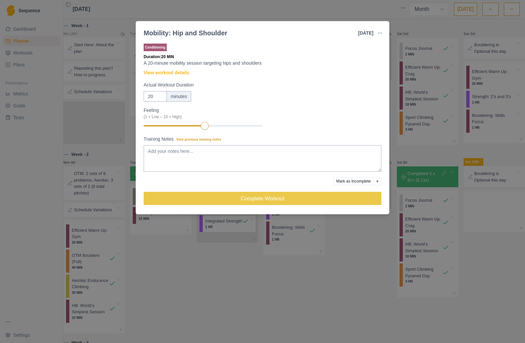
click at [324, 309] on div "Mobility: Hip and Shoulder [DATE] Link To Goal View Workout Metrics Edit Origin…" at bounding box center [262, 171] width 525 height 343
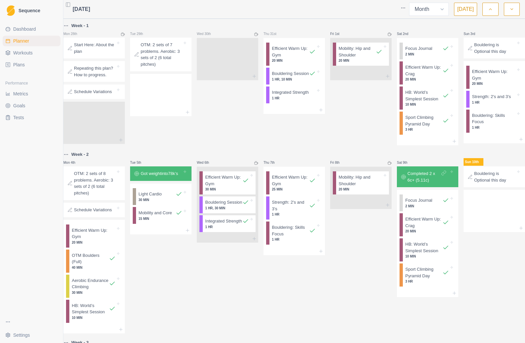
click at [15, 27] on span "Dashboard" at bounding box center [24, 29] width 23 height 7
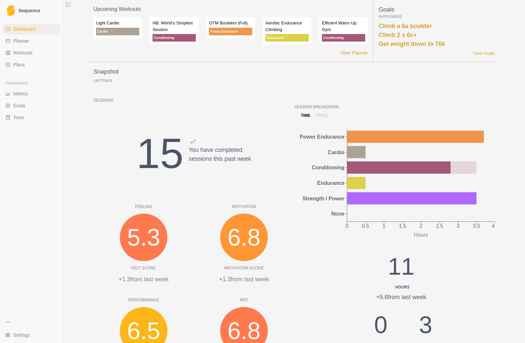
click at [491, 54] on link "View Goals" at bounding box center [484, 53] width 22 height 7
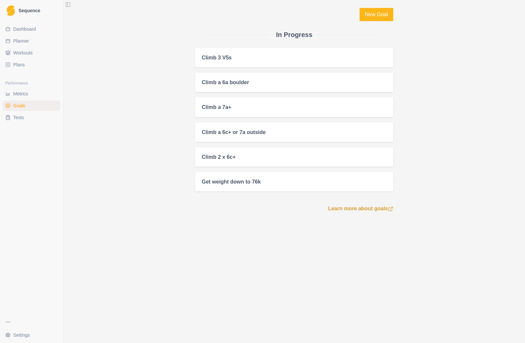
click at [371, 110] on div "Climb a 7a+" at bounding box center [294, 107] width 185 height 6
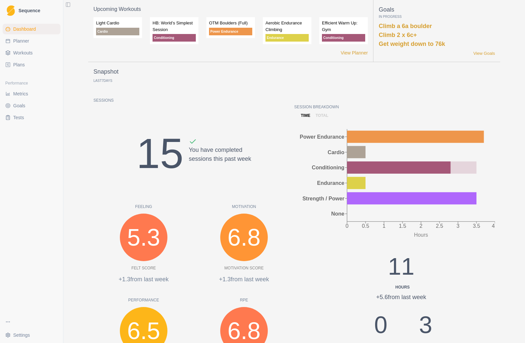
click at [33, 56] on link "Workouts" at bounding box center [32, 53] width 58 height 11
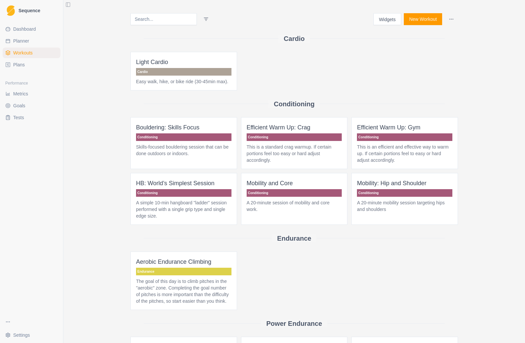
click at [424, 22] on button "New Workout" at bounding box center [423, 19] width 38 height 12
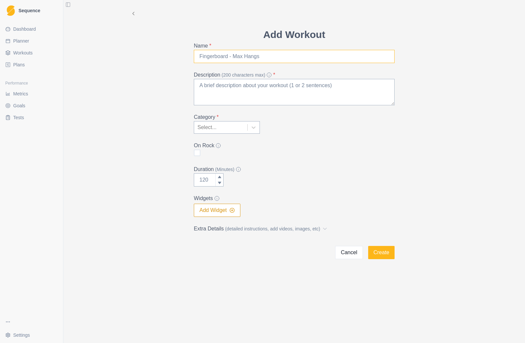
click at [215, 55] on input "Name *" at bounding box center [294, 56] width 201 height 13
type input "Outdoor climbing day"
click at [206, 87] on textarea "Description (200 characters max) *" at bounding box center [294, 92] width 201 height 26
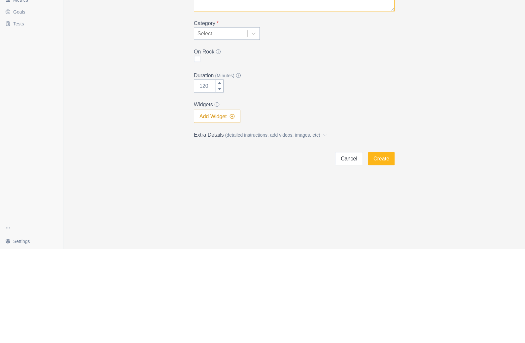
type textarea "To record outdoor climbing activity"
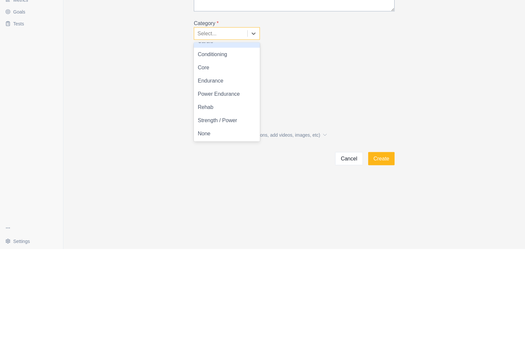
scroll to position [9, 0]
click at [218, 221] on div "None" at bounding box center [227, 227] width 66 height 13
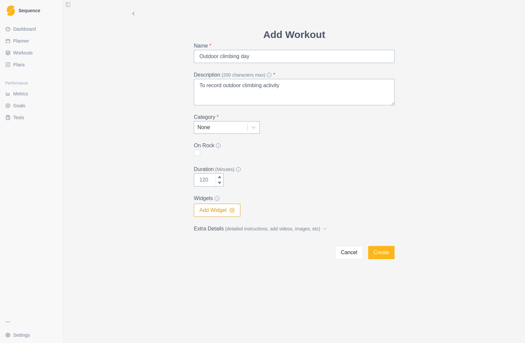
click at [198, 155] on span at bounding box center [197, 153] width 7 height 7
click at [194, 153] on input "checkbox" at bounding box center [194, 153] width 0 height 0
checkbox input "true"
click at [221, 209] on button "Add Widget" at bounding box center [217, 210] width 47 height 13
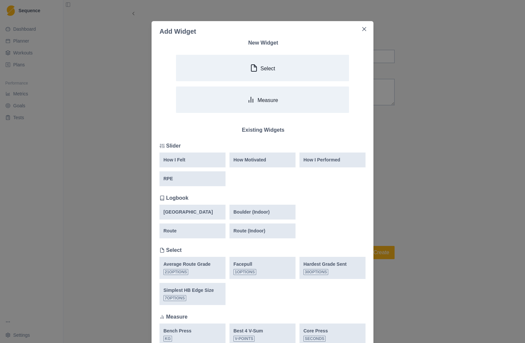
click at [297, 72] on button "Select" at bounding box center [262, 68] width 173 height 26
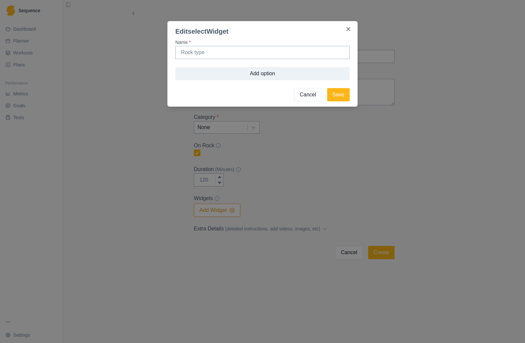
click at [336, 97] on button "Save" at bounding box center [338, 94] width 22 height 13
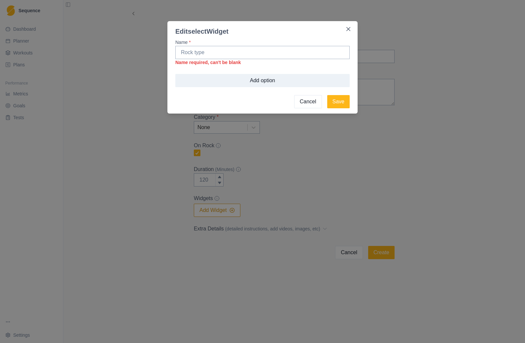
click at [353, 27] on button "Close" at bounding box center [348, 29] width 11 height 11
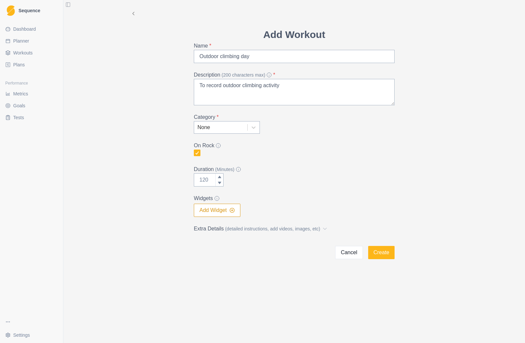
click at [225, 210] on button "Add Widget" at bounding box center [217, 210] width 47 height 13
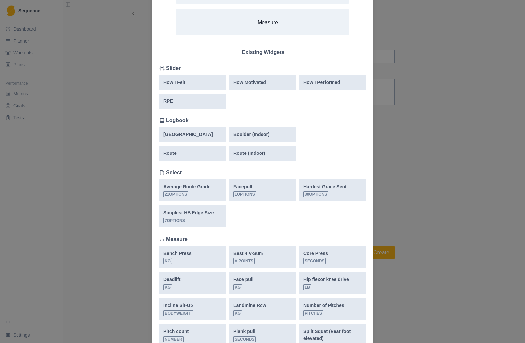
scroll to position [78, 0]
click at [193, 153] on div "Route" at bounding box center [192, 153] width 58 height 7
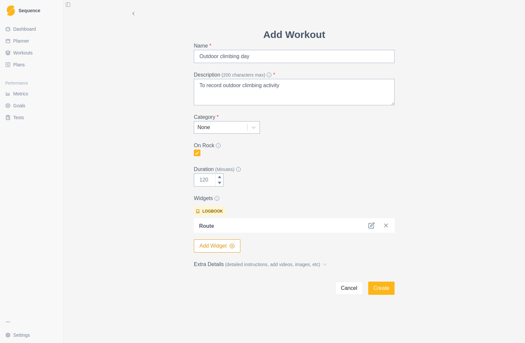
click at [229, 247] on button "Add Widget" at bounding box center [217, 245] width 47 height 13
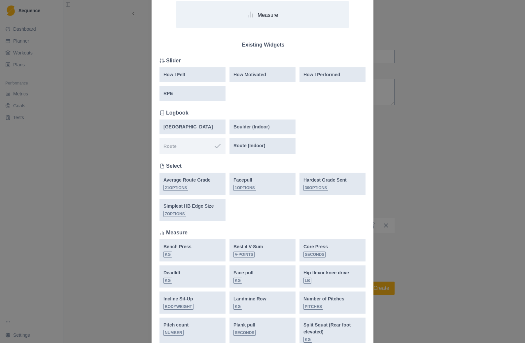
scroll to position [88, 0]
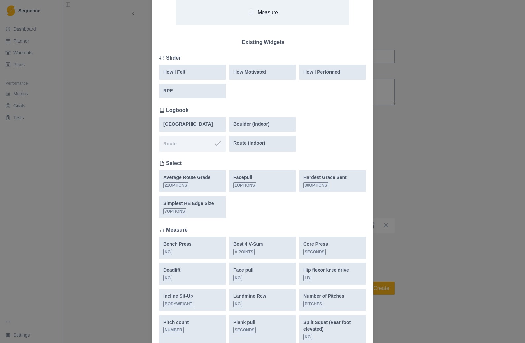
click at [330, 181] on p "Hardest Grade Sent" at bounding box center [324, 177] width 43 height 7
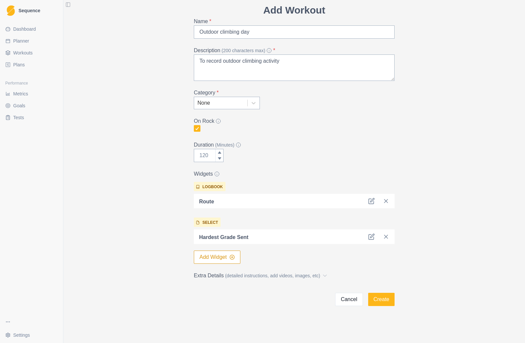
scroll to position [24, 0]
click at [227, 257] on button "Add Widget" at bounding box center [217, 257] width 47 height 13
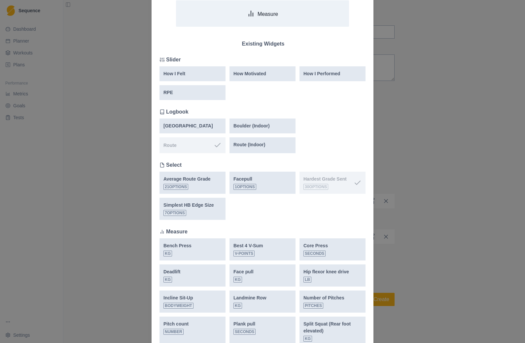
scroll to position [87, 0]
click at [198, 180] on p "Average Route Grade" at bounding box center [186, 178] width 47 height 7
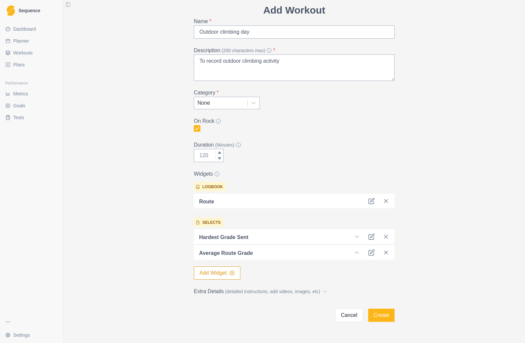
click at [385, 315] on button "Create" at bounding box center [381, 315] width 26 height 13
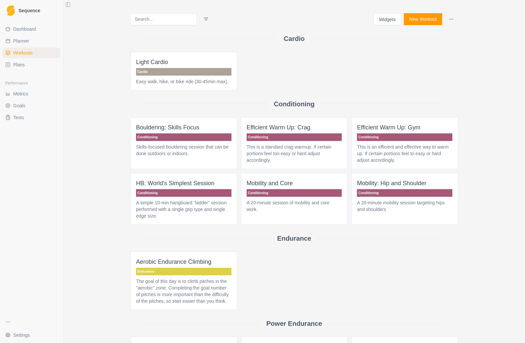
click at [15, 43] on span "Planner" at bounding box center [21, 41] width 16 height 7
select select "month"
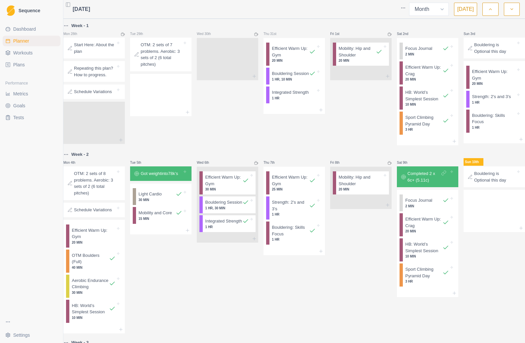
click at [518, 231] on icon at bounding box center [520, 228] width 5 height 5
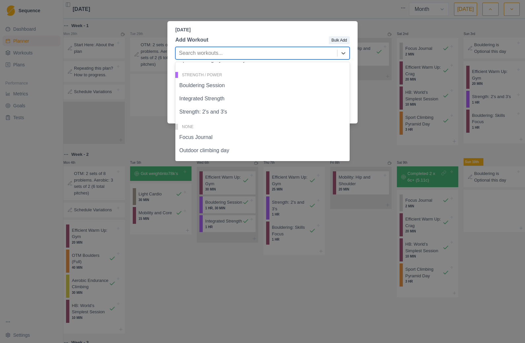
scroll to position [188, 0]
click at [327, 138] on div "Focus Journal" at bounding box center [262, 137] width 174 height 13
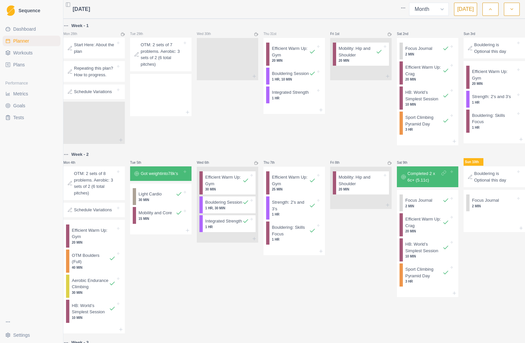
click at [514, 211] on div "Focus Journal 2 MIN" at bounding box center [496, 202] width 53 height 17
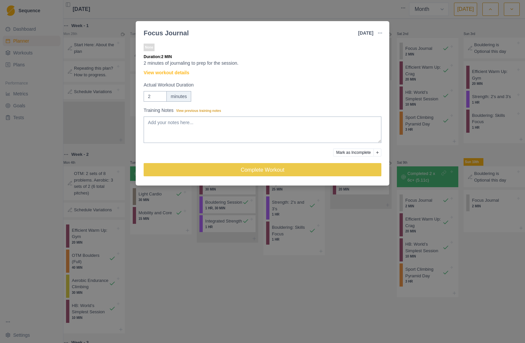
click at [382, 37] on button "button" at bounding box center [379, 32] width 13 height 13
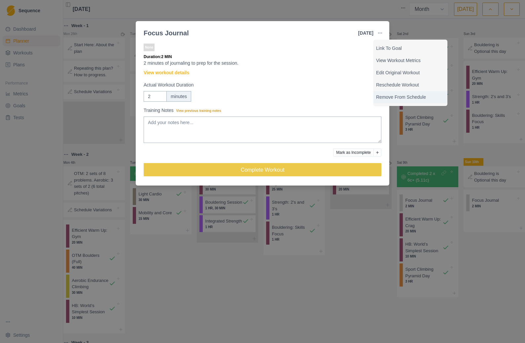
click at [414, 97] on p "Remove From Schedule" at bounding box center [410, 97] width 69 height 7
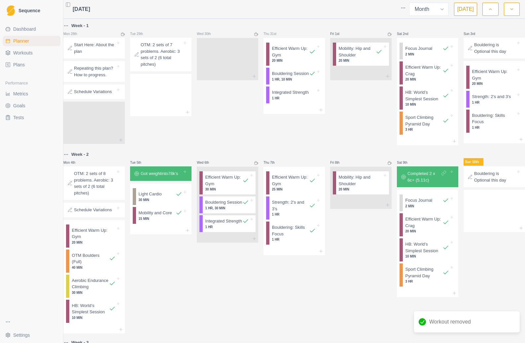
click at [515, 232] on div at bounding box center [494, 228] width 61 height 8
click at [516, 245] on div "[DATE] Add Workout Bulk Add Search workouts... Recent Workouts Focus Journal St…" at bounding box center [262, 171] width 525 height 343
click at [518, 231] on icon at bounding box center [520, 228] width 5 height 5
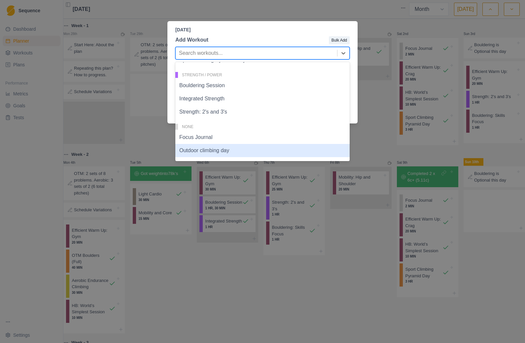
click at [206, 153] on div "Outdoor climbing day" at bounding box center [262, 150] width 174 height 13
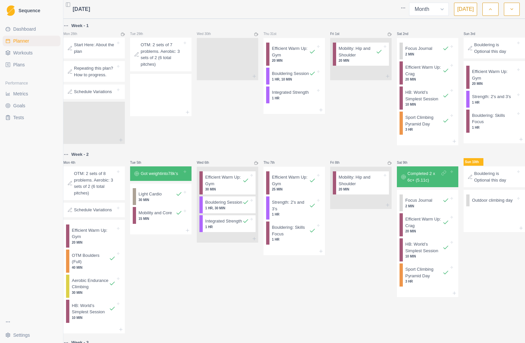
click at [491, 204] on p "Outdoor climbing day" at bounding box center [492, 200] width 41 height 7
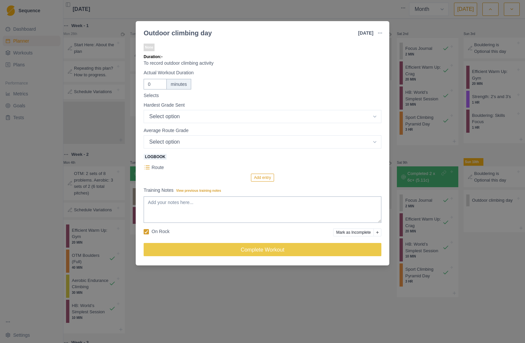
click at [375, 120] on select "Select option 5.4 5.5 5.6 5.7 5.8 5.9 5.10a 5.10b 5.10c 5.10d 5.11a 5.11b 5.11c…" at bounding box center [263, 116] width 238 height 13
click at [159, 167] on p "Route" at bounding box center [158, 167] width 12 height 7
click at [150, 160] on span "Logbook" at bounding box center [155, 157] width 23 height 6
click at [161, 168] on p "Route" at bounding box center [158, 167] width 12 height 7
click at [272, 175] on button "Add entry" at bounding box center [262, 178] width 23 height 8
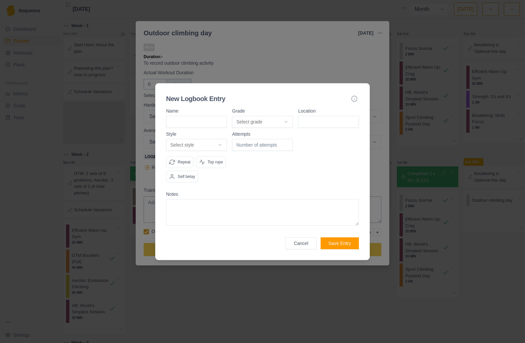
click at [287, 116] on button "Select grade" at bounding box center [262, 122] width 61 height 12
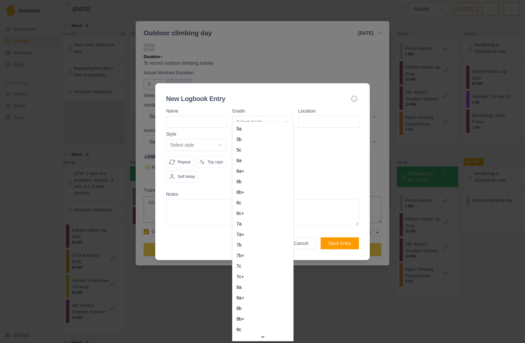
click at [336, 55] on div at bounding box center [262, 171] width 525 height 343
click at [338, 283] on div at bounding box center [262, 171] width 525 height 343
click at [335, 300] on div at bounding box center [262, 171] width 525 height 343
click at [305, 249] on div at bounding box center [262, 171] width 525 height 343
click at [309, 259] on div at bounding box center [262, 171] width 525 height 343
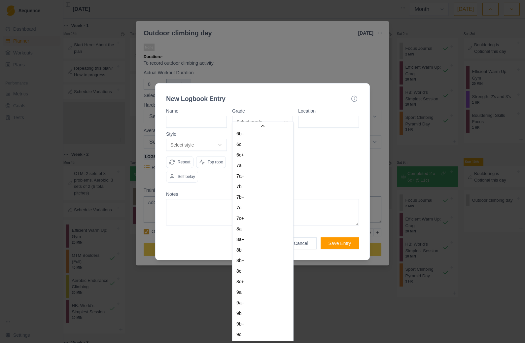
scroll to position [66, 0]
click at [249, 190] on div "7b" at bounding box center [263, 186] width 58 height 11
select select "d836c653-bd4d-46c1-ad9e-62907cd7fce7"
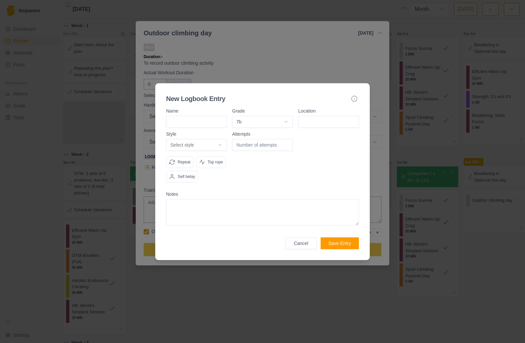
click at [307, 249] on button "Cancel" at bounding box center [301, 243] width 31 height 12
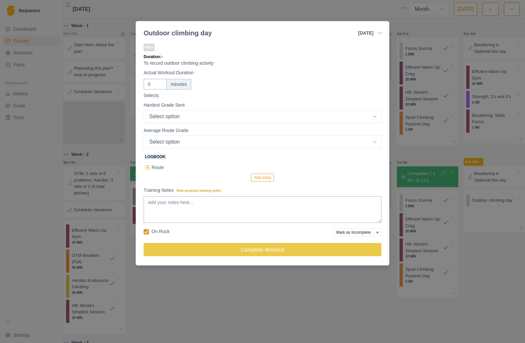
click at [494, 287] on div "Outdoor climbing day [DATE] Link To Goal View Workout Metrics Edit Original Wor…" at bounding box center [262, 171] width 525 height 343
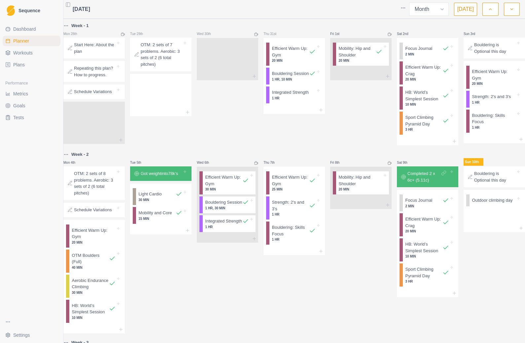
click at [514, 206] on div "Outdoor climbing day" at bounding box center [496, 200] width 53 height 12
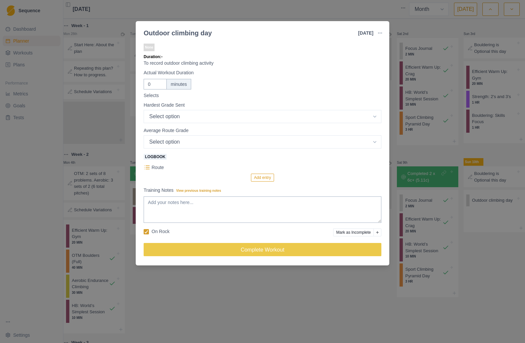
click at [379, 33] on icon "button" at bounding box center [379, 32] width 5 height 5
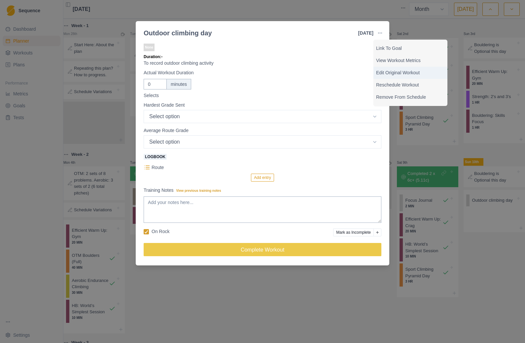
click at [412, 75] on p "Edit Original Workout" at bounding box center [410, 72] width 69 height 7
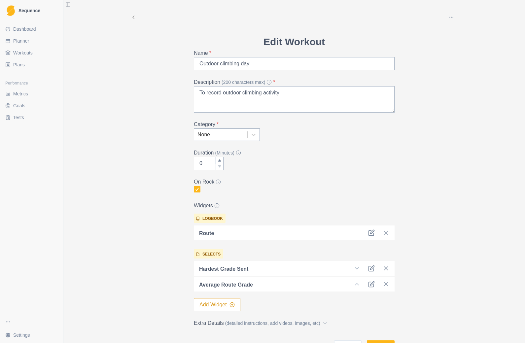
click at [455, 16] on button "button" at bounding box center [451, 17] width 13 height 13
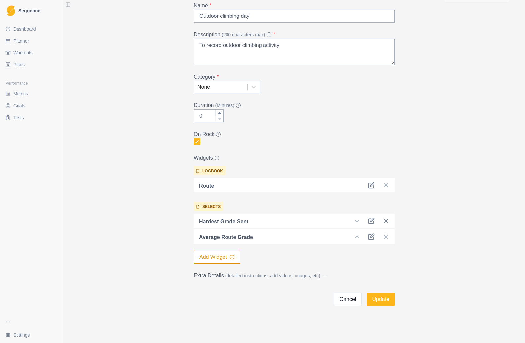
scroll to position [48, 0]
click at [386, 224] on icon at bounding box center [386, 221] width 7 height 7
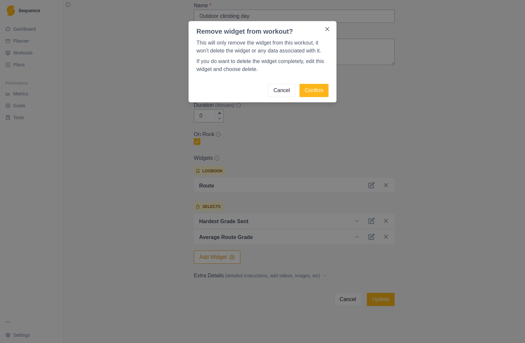
click at [327, 27] on icon "Close" at bounding box center [327, 29] width 4 height 4
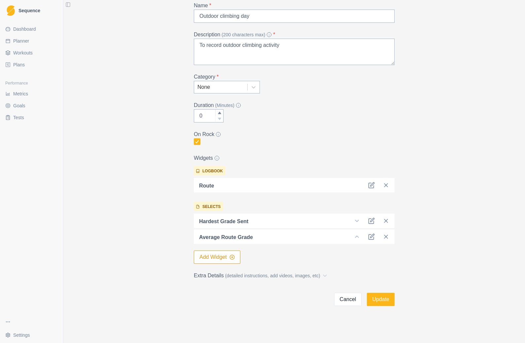
click at [372, 222] on icon at bounding box center [371, 221] width 7 height 7
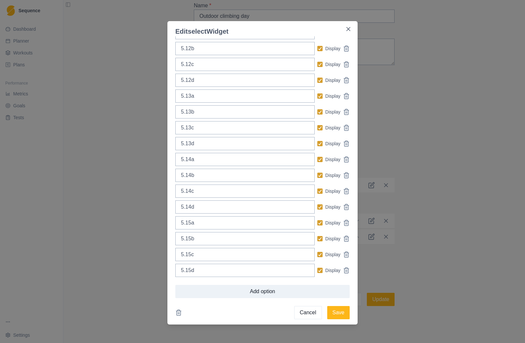
scroll to position [264, 0]
click at [413, 53] on div "Edit select Widget Name * Hardest Grade Sent Options * 5.4 Display 5.5 Display …" at bounding box center [262, 171] width 525 height 343
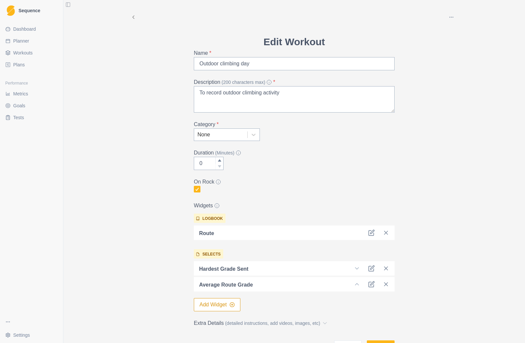
scroll to position [0, 0]
click at [72, 4] on button "Toggle Sidebar" at bounding box center [67, 4] width 9 height 9
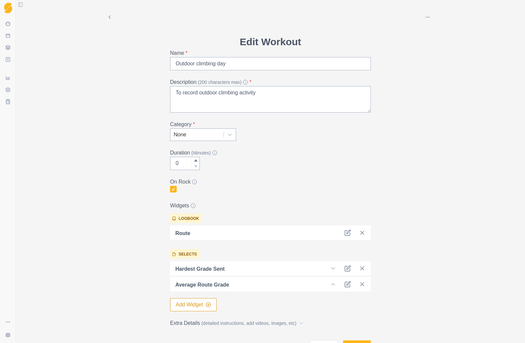
click at [471, 96] on div "Archive Delete Edit Workout Name * Outdoor climbing day Description (200 charac…" at bounding box center [270, 171] width 509 height 343
click at [429, 113] on div "Archive Delete Edit Workout Name * Outdoor climbing day Description (200 charac…" at bounding box center [270, 177] width 338 height 354
click at [428, 18] on icon "button" at bounding box center [427, 17] width 5 height 5
select select "month"
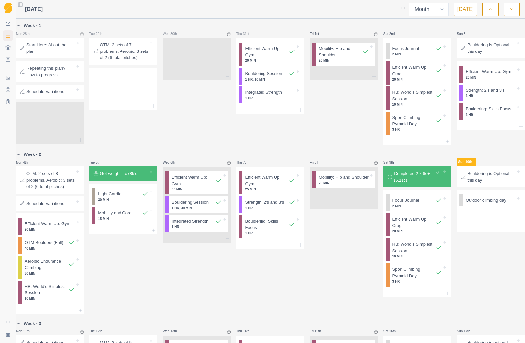
click at [515, 201] on div "Outdoor climbing day" at bounding box center [492, 200] width 59 height 12
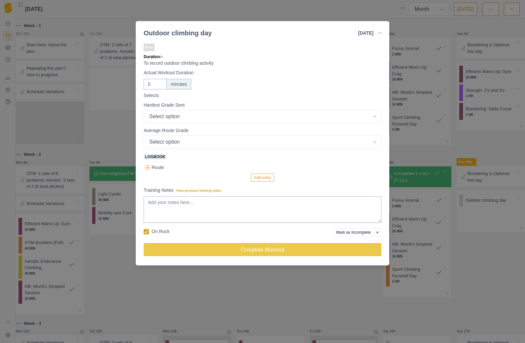
click at [513, 204] on div "Outdoor climbing day [DATE] Link To Goal View Workout Metrics Edit Original Wor…" at bounding box center [262, 171] width 525 height 343
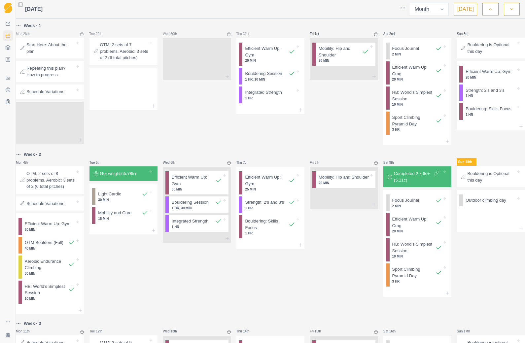
click at [517, 200] on icon at bounding box center [518, 198] width 3 height 3
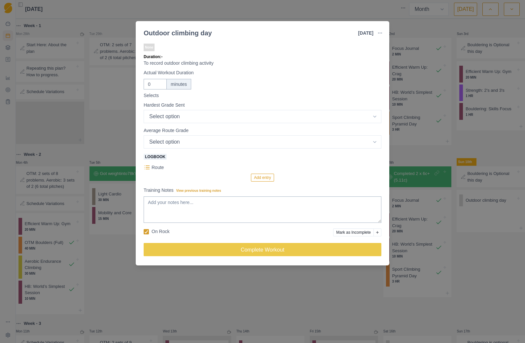
click at [383, 30] on button "button" at bounding box center [379, 32] width 13 height 13
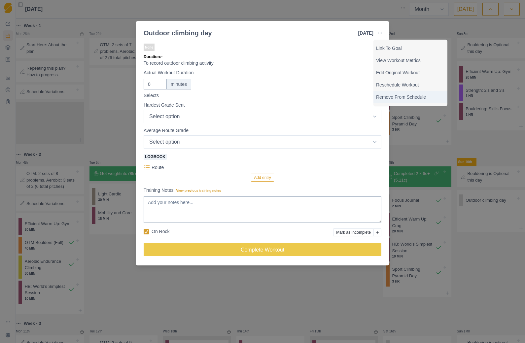
click at [407, 102] on div "Remove From Schedule" at bounding box center [410, 97] width 74 height 12
